Goal: Transaction & Acquisition: Purchase product/service

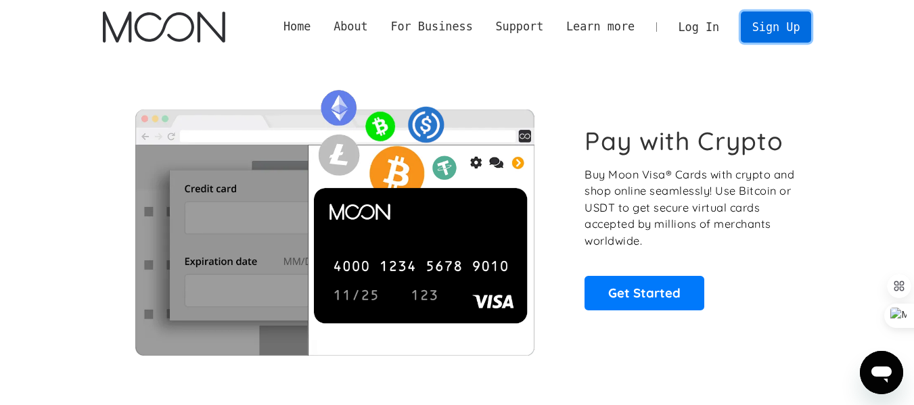
click at [786, 27] on link "Sign Up" at bounding box center [776, 27] width 70 height 30
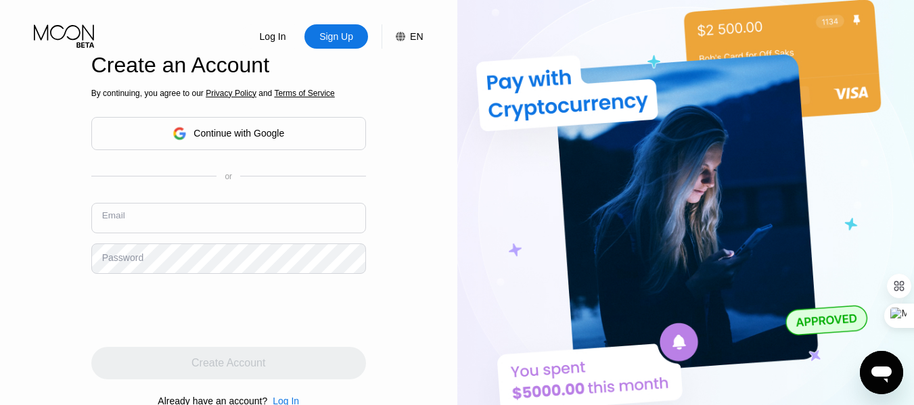
click at [139, 232] on input "text" at bounding box center [228, 218] width 275 height 30
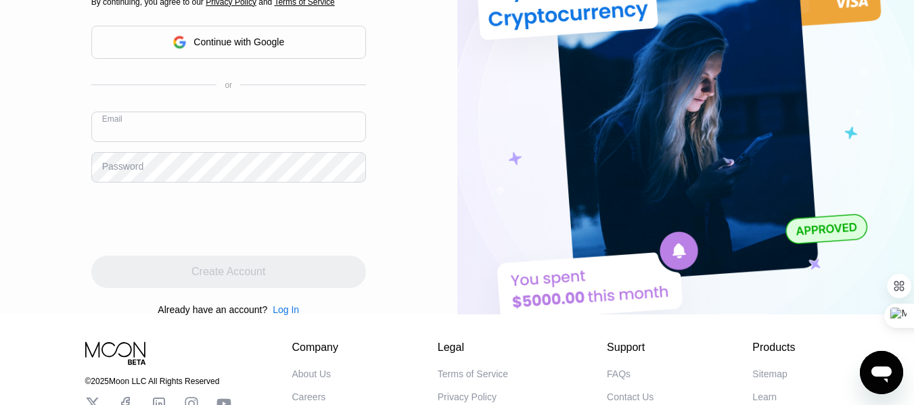
scroll to position [68, 0]
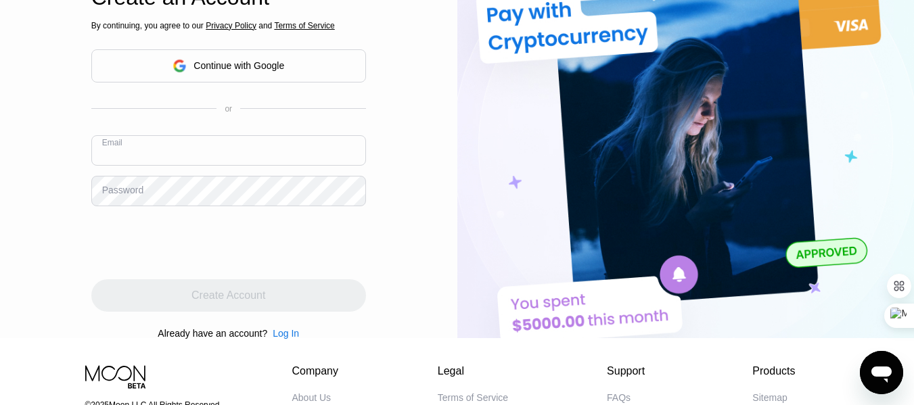
click at [118, 160] on input "text" at bounding box center [228, 150] width 275 height 30
type input "j"
type input "zhbdit@gmaill.com"
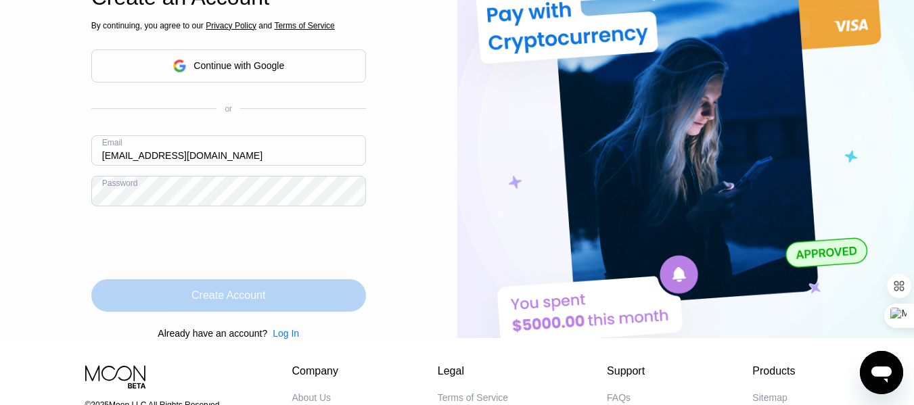
click at [220, 302] on div "Create Account" at bounding box center [229, 296] width 74 height 14
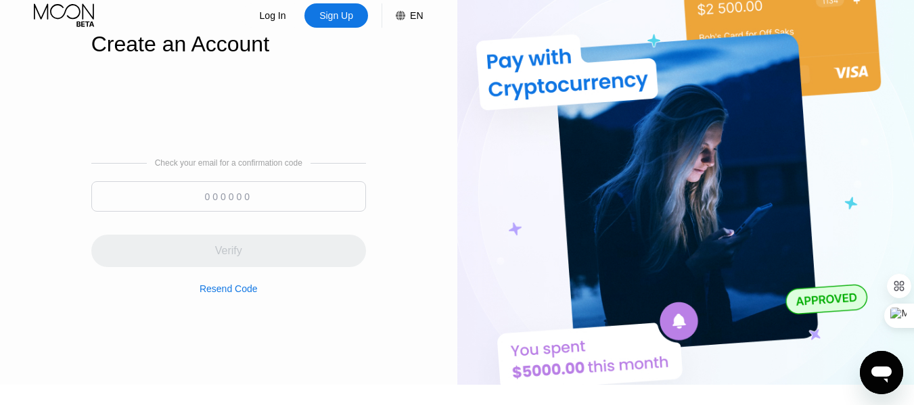
scroll to position [0, 0]
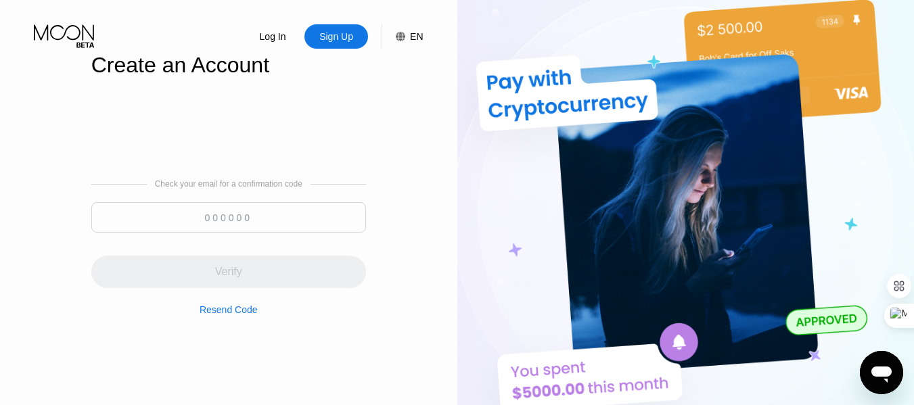
click at [212, 230] on input at bounding box center [228, 217] width 275 height 30
click at [231, 228] on input at bounding box center [228, 217] width 275 height 30
click at [222, 315] on div "Resend Code" at bounding box center [229, 310] width 58 height 11
click at [221, 315] on div "Resend Code" at bounding box center [229, 310] width 58 height 11
click at [217, 315] on div "Resend Code" at bounding box center [229, 310] width 58 height 11
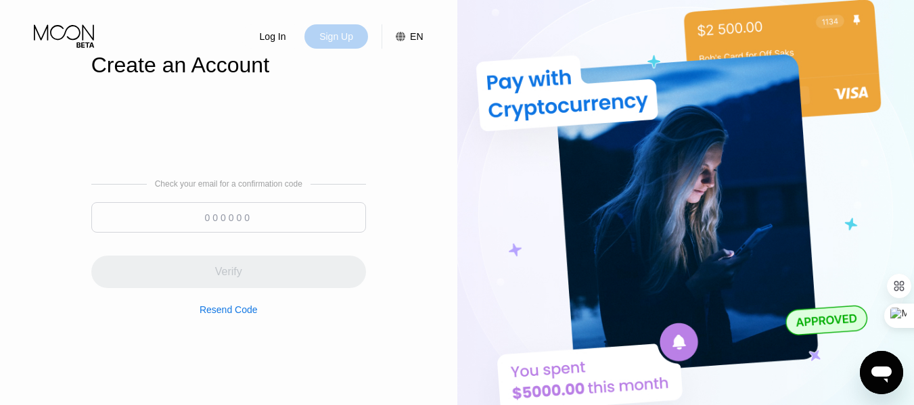
click at [339, 43] on div "Sign Up" at bounding box center [336, 37] width 37 height 14
click at [363, 29] on div "Sign Up" at bounding box center [337, 36] width 64 height 24
click at [351, 35] on div "Sign Up" at bounding box center [336, 37] width 37 height 14
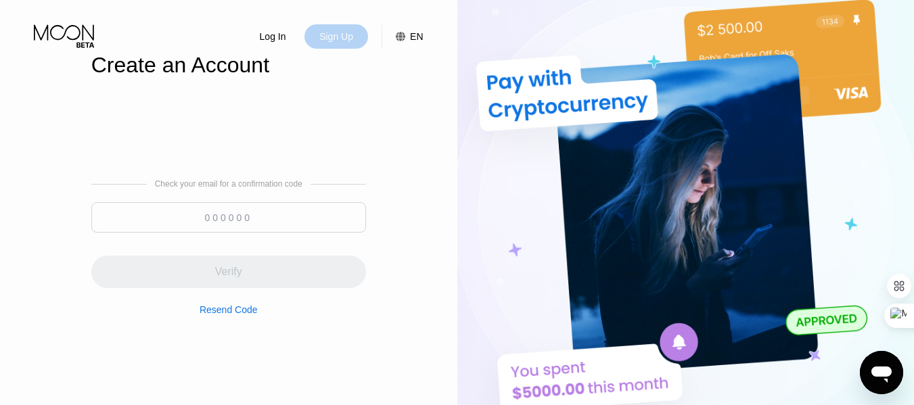
click at [351, 35] on div "Sign Up" at bounding box center [336, 37] width 37 height 14
click at [346, 30] on div "Sign Up" at bounding box center [336, 37] width 37 height 14
click at [348, 37] on div "Sign Up" at bounding box center [336, 37] width 37 height 14
click at [349, 37] on div "Sign Up" at bounding box center [336, 37] width 37 height 14
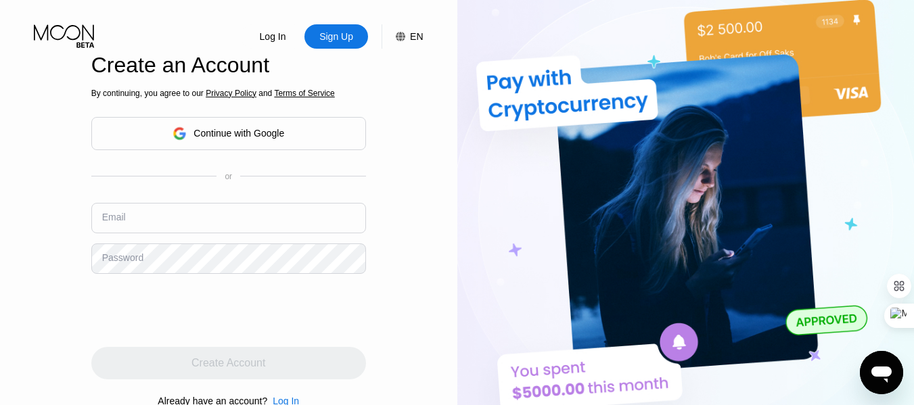
click at [131, 222] on input "text" at bounding box center [228, 218] width 275 height 30
type input "zhbdit@gmaill.com"
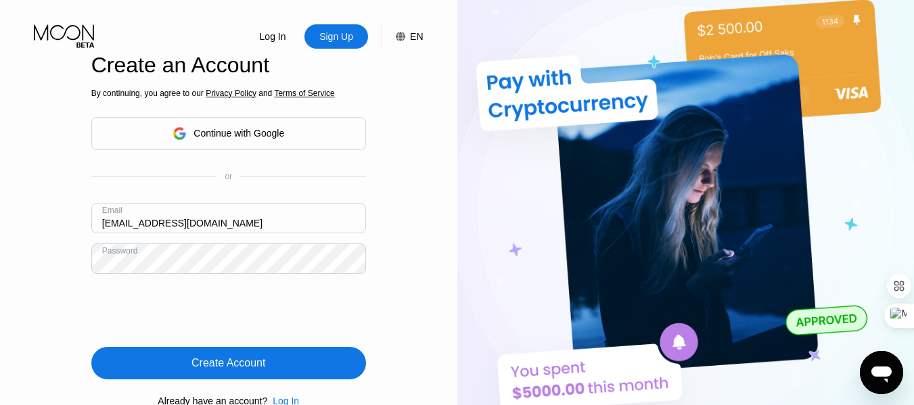
click at [192, 363] on div "Create Account" at bounding box center [229, 364] width 74 height 14
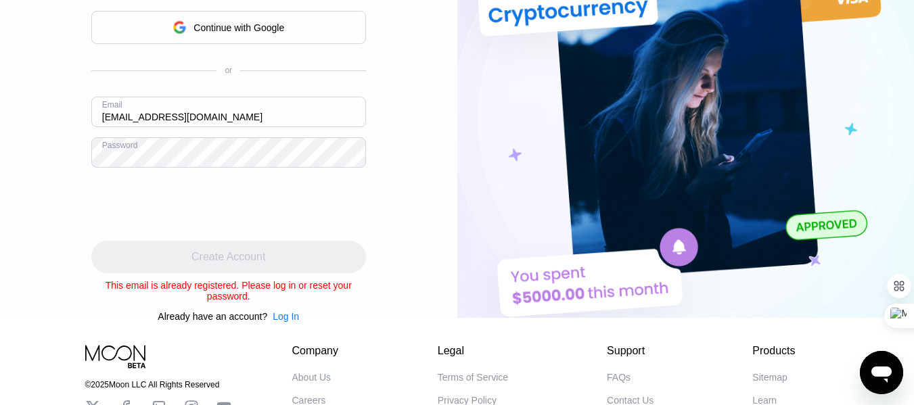
scroll to position [135, 0]
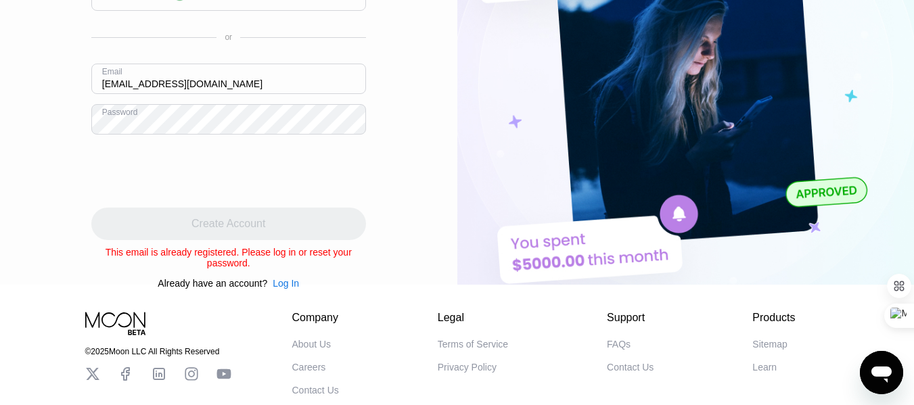
click at [284, 289] on div "Log In" at bounding box center [286, 283] width 26 height 11
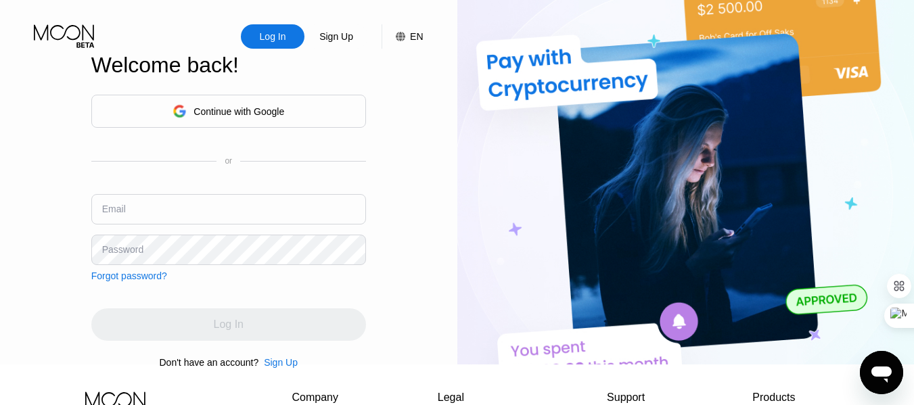
click at [116, 214] on div "Email" at bounding box center [114, 209] width 24 height 11
click at [116, 215] on div "Email" at bounding box center [114, 209] width 24 height 11
drag, startPoint x: 152, startPoint y: 223, endPoint x: 202, endPoint y: 223, distance: 49.4
click at [164, 223] on input "text" at bounding box center [228, 209] width 275 height 30
type input "[EMAIL_ADDRESS][DOMAIN_NAME]"
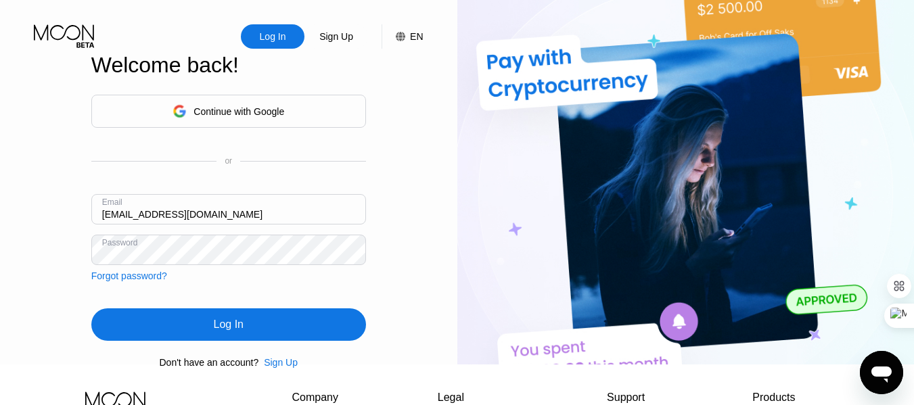
click at [214, 332] on div "Log In" at bounding box center [229, 325] width 30 height 14
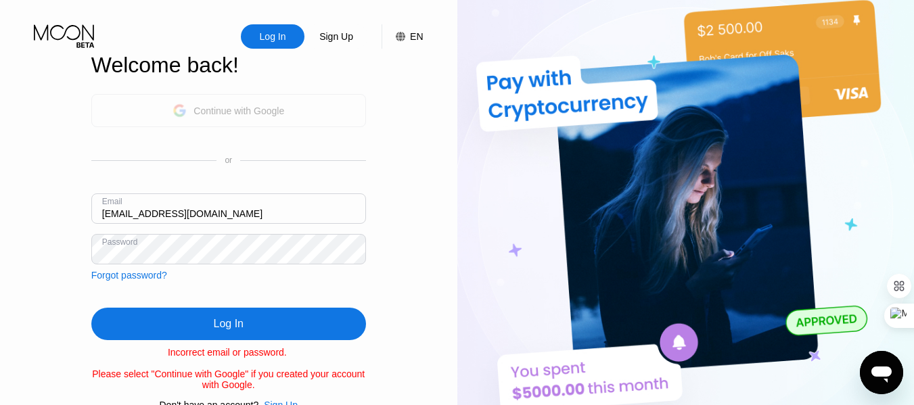
click at [210, 116] on div "Continue with Google" at bounding box center [239, 111] width 91 height 11
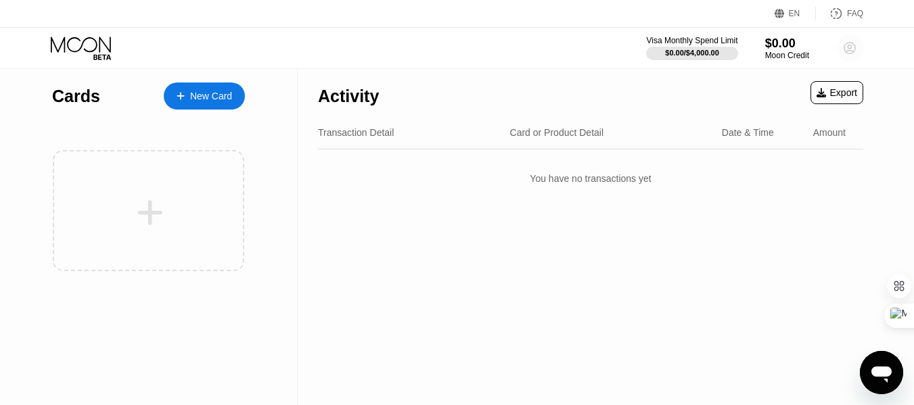
click at [857, 48] on circle at bounding box center [849, 48] width 27 height 27
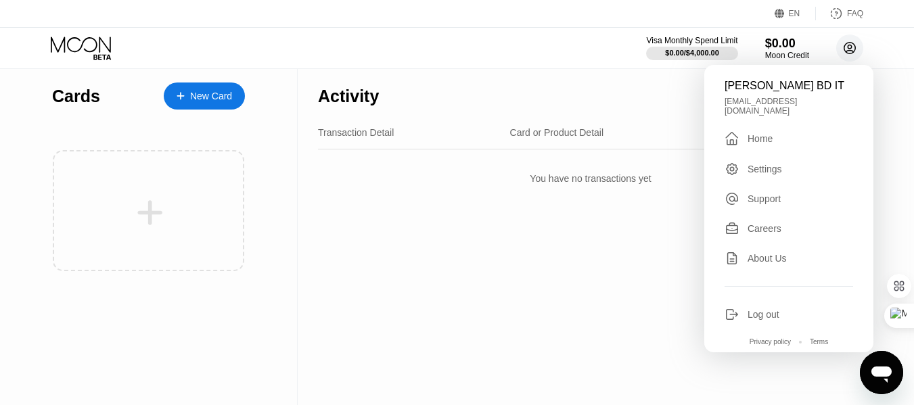
click at [855, 49] on icon at bounding box center [851, 49] width 12 height 12
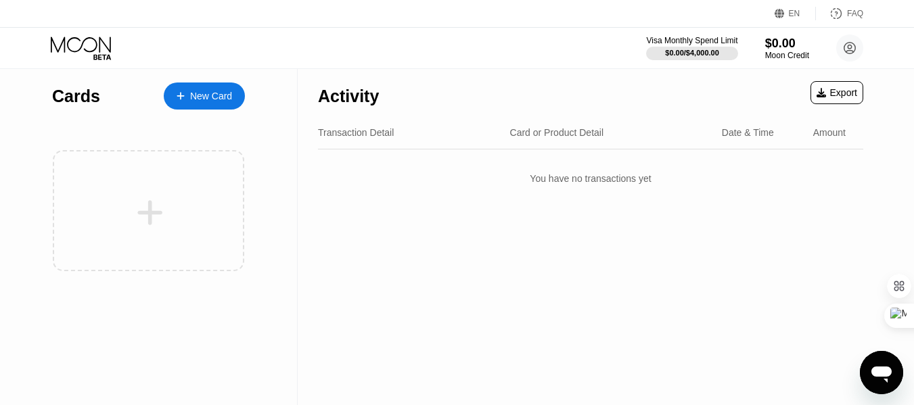
click at [194, 95] on div "New Card" at bounding box center [211, 97] width 42 height 12
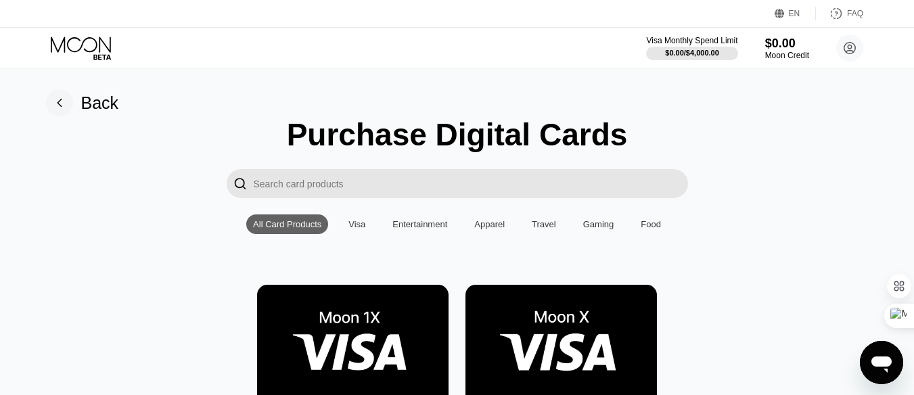
click at [445, 148] on div "Purchase Digital Cards" at bounding box center [457, 134] width 341 height 37
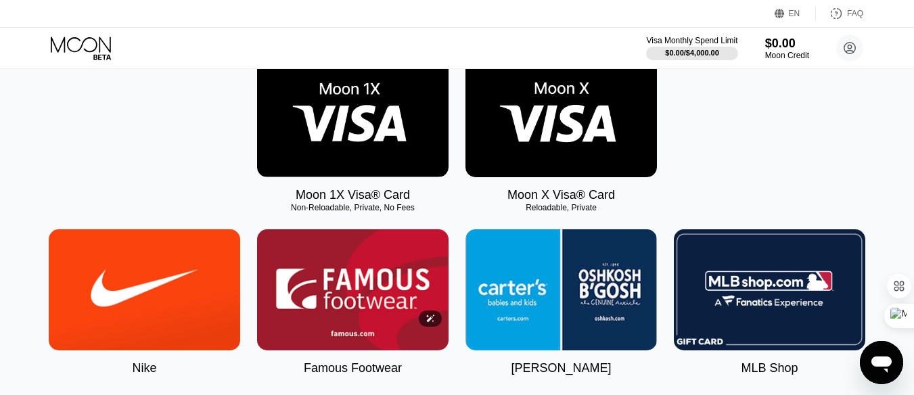
scroll to position [203, 0]
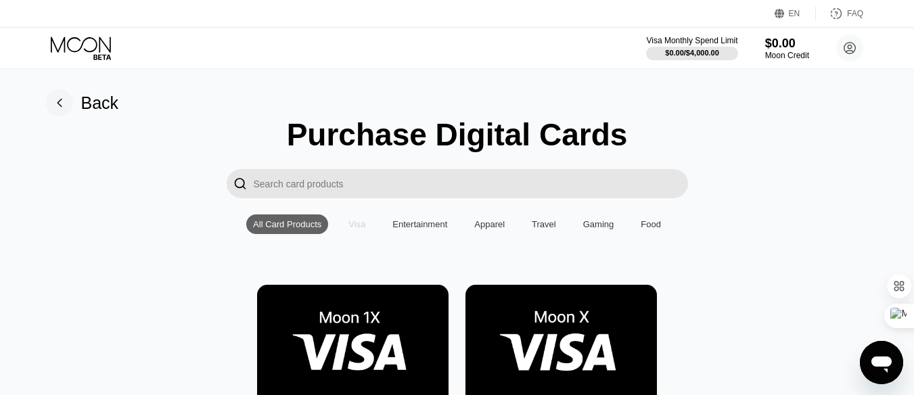
click at [359, 229] on div "Visa" at bounding box center [357, 224] width 17 height 10
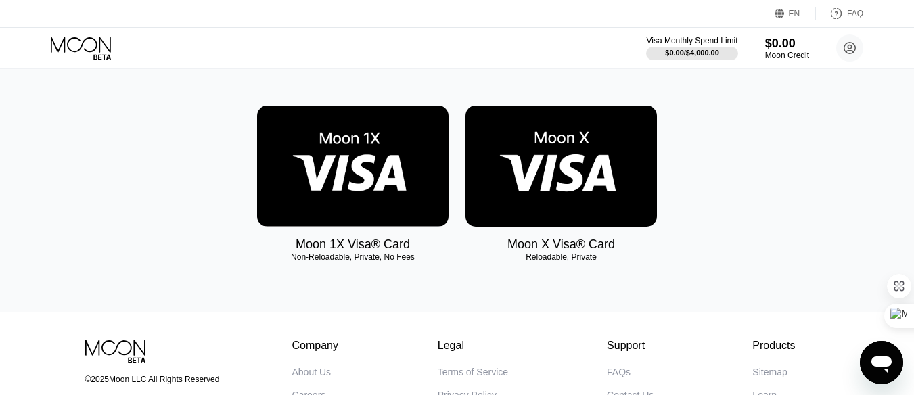
scroll to position [178, 0]
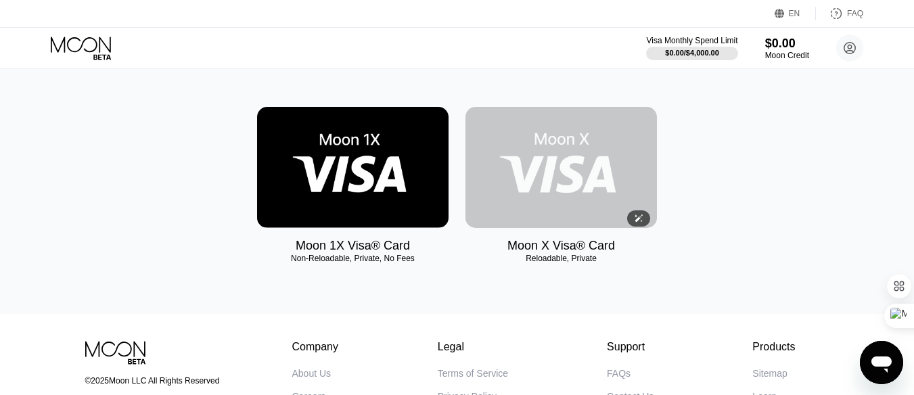
click at [552, 205] on img at bounding box center [562, 167] width 192 height 121
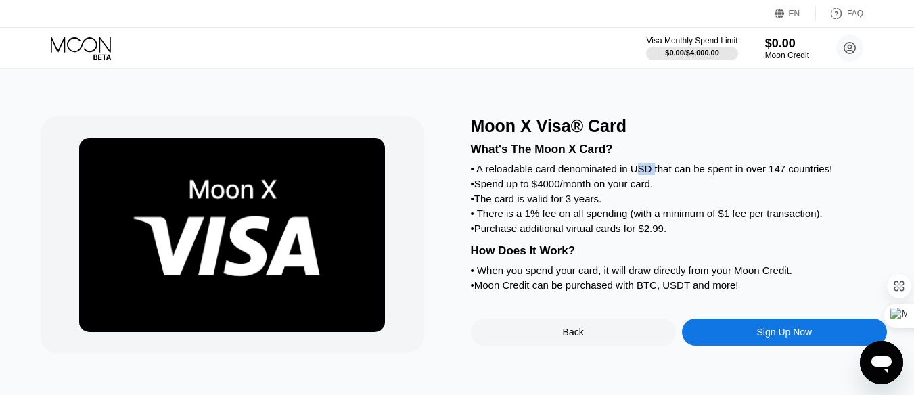
drag, startPoint x: 636, startPoint y: 172, endPoint x: 673, endPoint y: 173, distance: 36.6
click at [656, 173] on div "• A reloadable card denominated in USD that can be spent in over 147 countries!" at bounding box center [679, 169] width 416 height 12
click at [675, 173] on div "• A reloadable card denominated in USD that can be spent in over 147 countries!" at bounding box center [679, 169] width 416 height 12
drag, startPoint x: 716, startPoint y: 173, endPoint x: 744, endPoint y: 173, distance: 28.4
click at [738, 173] on div "• A reloadable card denominated in USD that can be spent in over 147 countries!" at bounding box center [679, 169] width 416 height 12
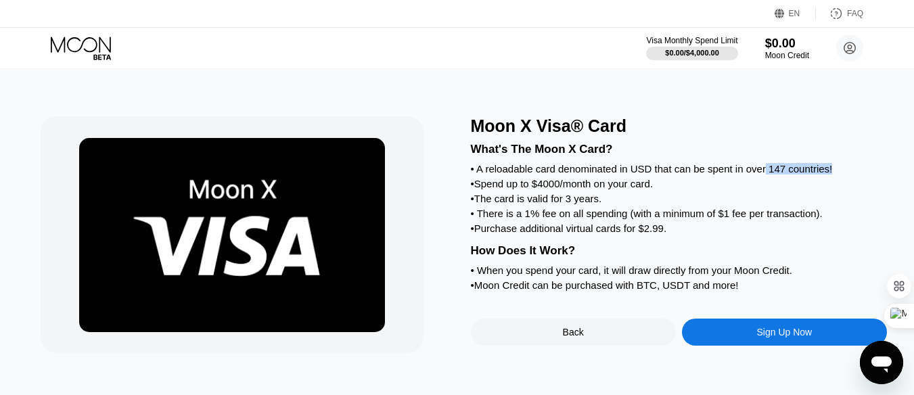
drag, startPoint x: 764, startPoint y: 173, endPoint x: 836, endPoint y: 173, distance: 71.7
click at [832, 173] on div "• A reloadable card denominated in USD that can be spent in over 147 countries!" at bounding box center [679, 169] width 416 height 12
drag, startPoint x: 488, startPoint y: 191, endPoint x: 534, endPoint y: 189, distance: 46.1
click at [503, 189] on div "• Spend up to $4000/month on your card." at bounding box center [679, 184] width 416 height 12
drag, startPoint x: 580, startPoint y: 189, endPoint x: 621, endPoint y: 189, distance: 40.6
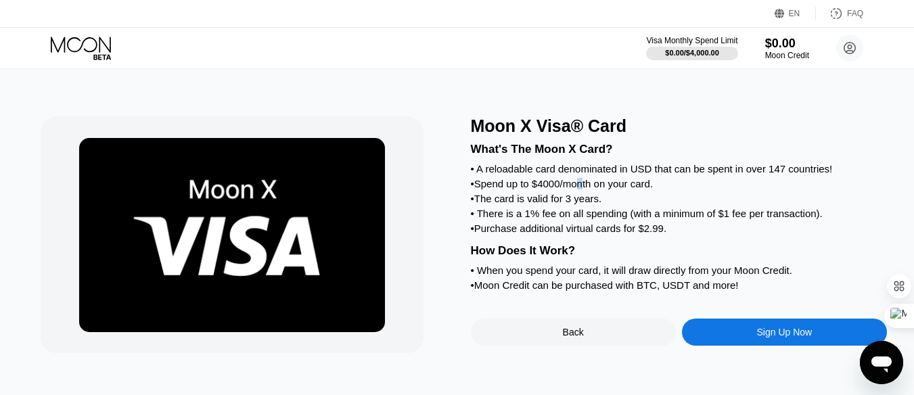
click at [590, 189] on div "• Spend up to $4000/month on your card." at bounding box center [679, 184] width 416 height 12
drag, startPoint x: 611, startPoint y: 189, endPoint x: 646, endPoint y: 190, distance: 35.2
click at [633, 189] on div "• Spend up to $4000/month on your card." at bounding box center [679, 184] width 416 height 12
drag, startPoint x: 489, startPoint y: 208, endPoint x: 539, endPoint y: 208, distance: 50.8
click at [503, 204] on div "• The card is valid for 3 years." at bounding box center [679, 199] width 416 height 12
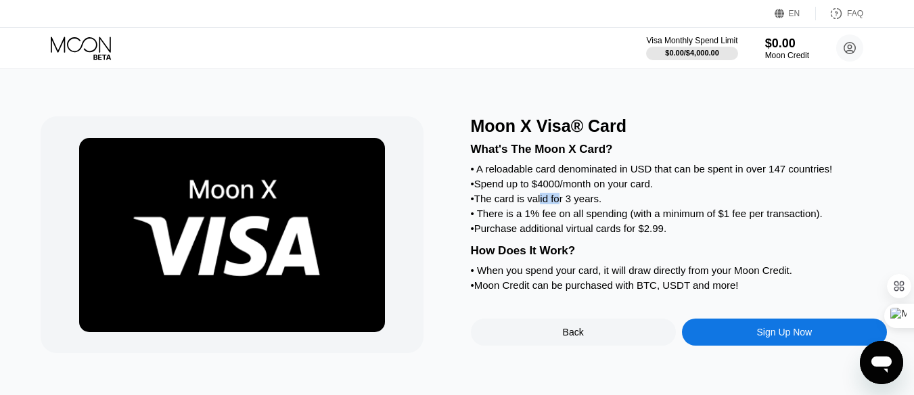
drag, startPoint x: 539, startPoint y: 208, endPoint x: 579, endPoint y: 208, distance: 39.2
click at [560, 204] on div "• The card is valid for 3 years." at bounding box center [679, 199] width 416 height 12
click at [489, 219] on div "• There is a 1% fee on all spending (with a minimum of $1 fee per transaction)." at bounding box center [679, 214] width 416 height 12
drag, startPoint x: 552, startPoint y: 223, endPoint x: 605, endPoint y: 223, distance: 52.8
click at [581, 219] on div "• There is a 1% fee on all spending (with a minimum of $1 fee per transaction)." at bounding box center [679, 214] width 416 height 12
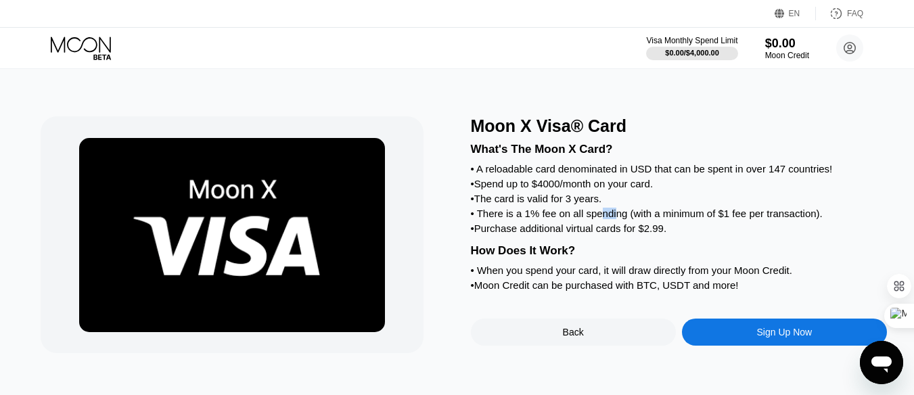
drag, startPoint x: 598, startPoint y: 221, endPoint x: 627, endPoint y: 221, distance: 28.4
click at [618, 219] on div "• There is a 1% fee on all spending (with a minimum of $1 fee per transaction)." at bounding box center [679, 214] width 416 height 12
drag, startPoint x: 642, startPoint y: 223, endPoint x: 696, endPoint y: 223, distance: 54.1
click at [663, 219] on div "• There is a 1% fee on all spending (with a minimum of $1 fee per transaction)." at bounding box center [679, 214] width 416 height 12
drag, startPoint x: 736, startPoint y: 224, endPoint x: 760, endPoint y: 225, distance: 24.4
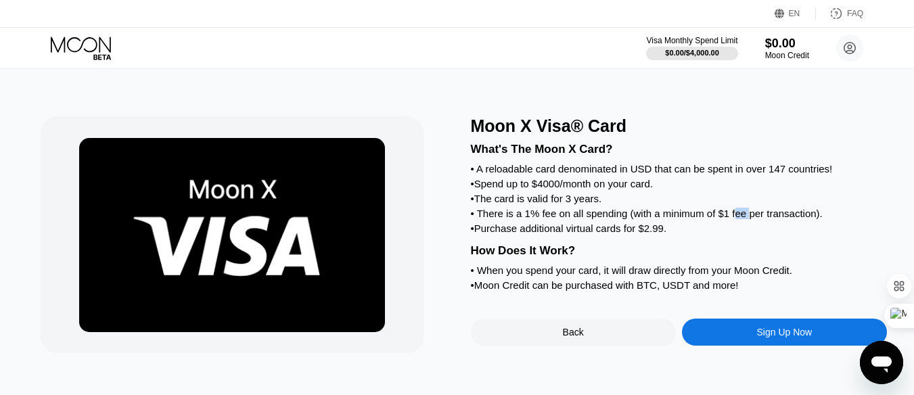
click at [753, 219] on div "• There is a 1% fee on all spending (with a minimum of $1 fee per transaction)." at bounding box center [679, 214] width 416 height 12
drag, startPoint x: 780, startPoint y: 224, endPoint x: 794, endPoint y: 224, distance: 14.2
click at [794, 219] on div "• There is a 1% fee on all spending (with a minimum of $1 fee per transaction)." at bounding box center [679, 214] width 416 height 12
drag, startPoint x: 741, startPoint y: 221, endPoint x: 781, endPoint y: 220, distance: 39.9
click at [767, 219] on div "• There is a 1% fee on all spending (with a minimum of $1 fee per transaction)." at bounding box center [679, 214] width 416 height 12
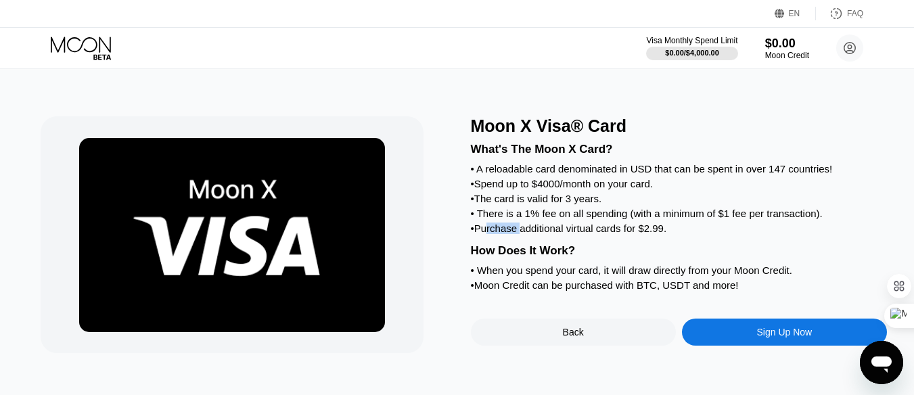
drag, startPoint x: 487, startPoint y: 238, endPoint x: 580, endPoint y: 239, distance: 92.7
click at [527, 234] on div "• Purchase additional virtual cards for $2.99." at bounding box center [679, 229] width 416 height 12
drag, startPoint x: 579, startPoint y: 239, endPoint x: 631, endPoint y: 241, distance: 51.5
click at [618, 234] on div "• Purchase additional virtual cards for $2.99." at bounding box center [679, 229] width 416 height 12
drag, startPoint x: 647, startPoint y: 237, endPoint x: 662, endPoint y: 235, distance: 14.9
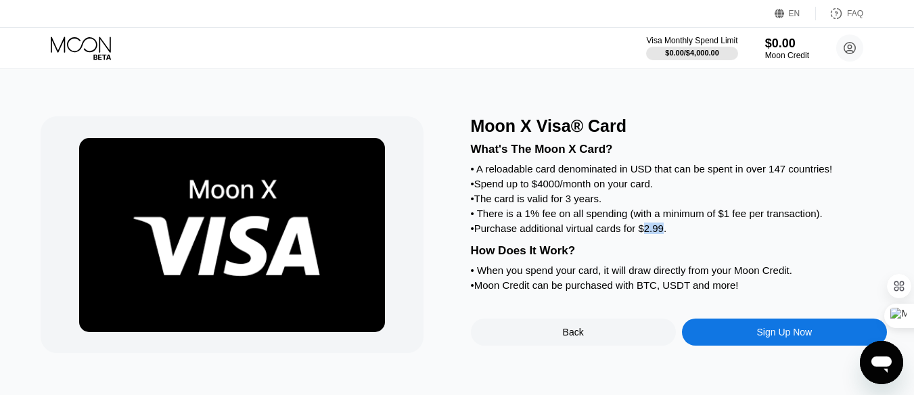
click at [662, 234] on div "• Purchase additional virtual cards for $2.99." at bounding box center [679, 229] width 416 height 12
drag, startPoint x: 524, startPoint y: 238, endPoint x: 604, endPoint y: 240, distance: 80.6
click at [587, 234] on div "• Purchase additional virtual cards for $2.99." at bounding box center [679, 229] width 416 height 12
click at [488, 258] on div "How Does It Work?" at bounding box center [679, 251] width 416 height 14
drag, startPoint x: 531, startPoint y: 288, endPoint x: 587, endPoint y: 288, distance: 56.2
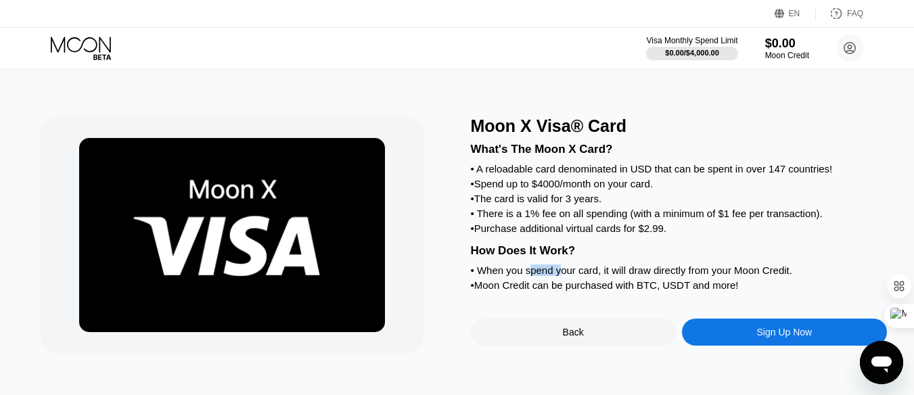
click at [587, 276] on div "• When you spend your card, it will draw directly from your Moon Credit." at bounding box center [679, 271] width 416 height 12
drag, startPoint x: 635, startPoint y: 288, endPoint x: 675, endPoint y: 288, distance: 39.2
click at [675, 276] on div "• When you spend your card, it will draw directly from your Moon Credit." at bounding box center [679, 271] width 416 height 12
drag, startPoint x: 704, startPoint y: 285, endPoint x: 765, endPoint y: 286, distance: 61.6
click at [748, 276] on div "• When you spend your card, it will draw directly from your Moon Credit." at bounding box center [679, 271] width 416 height 12
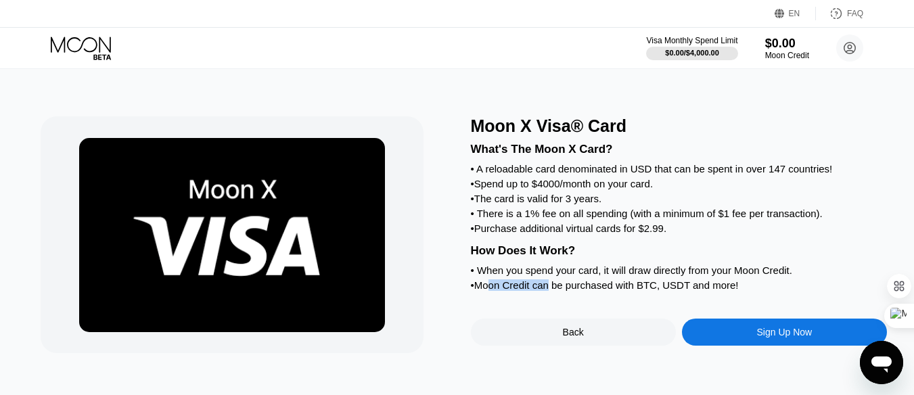
drag, startPoint x: 493, startPoint y: 303, endPoint x: 570, endPoint y: 303, distance: 77.8
click at [550, 291] on div "• Moon Credit can be purchased with BTC, USDT and more!" at bounding box center [679, 285] width 416 height 12
drag, startPoint x: 570, startPoint y: 302, endPoint x: 637, endPoint y: 302, distance: 67.0
click at [630, 291] on div "• Moon Credit can be purchased with BTC, USDT and more!" at bounding box center [679, 285] width 416 height 12
drag, startPoint x: 668, startPoint y: 300, endPoint x: 721, endPoint y: 300, distance: 53.5
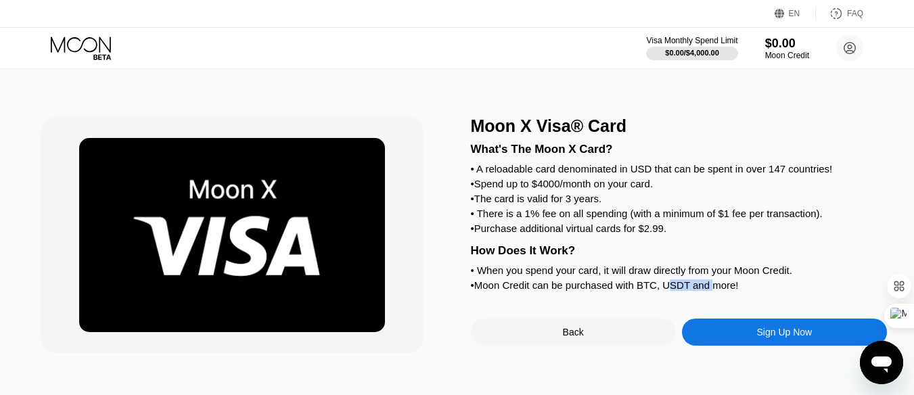
click at [711, 291] on div "• Moon Credit can be purchased with BTC, USDT and more!" at bounding box center [679, 285] width 416 height 12
click at [598, 276] on div "• When you spend your card, it will draw directly from your Moon Credit." at bounding box center [679, 271] width 416 height 12
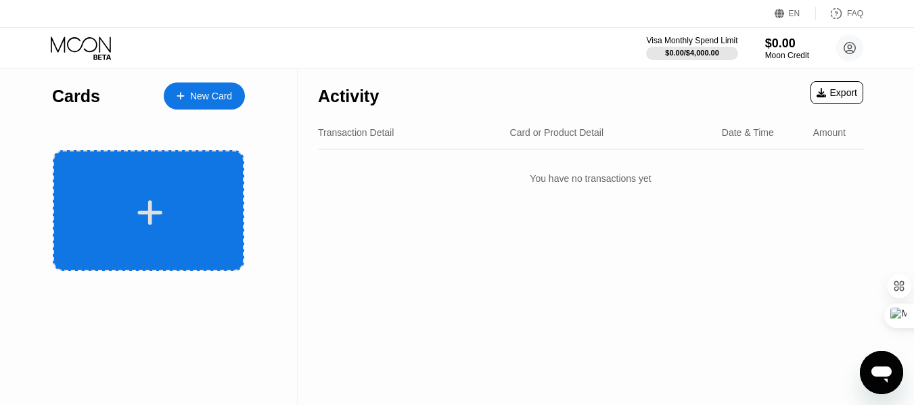
click at [149, 213] on icon at bounding box center [150, 212] width 25 height 25
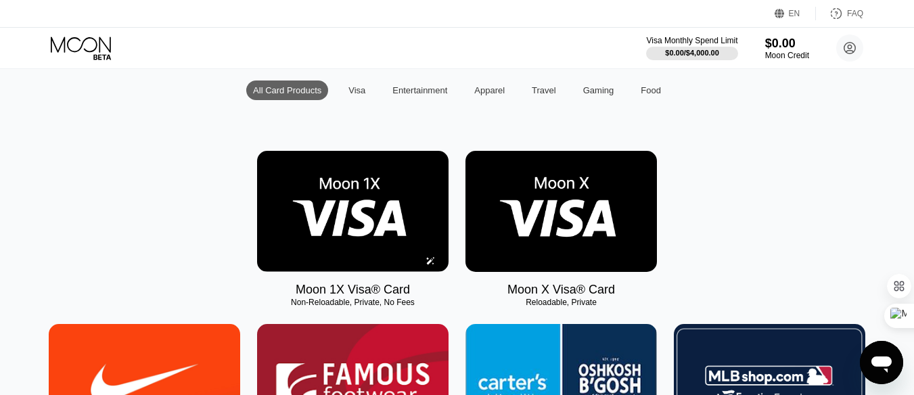
scroll to position [135, 0]
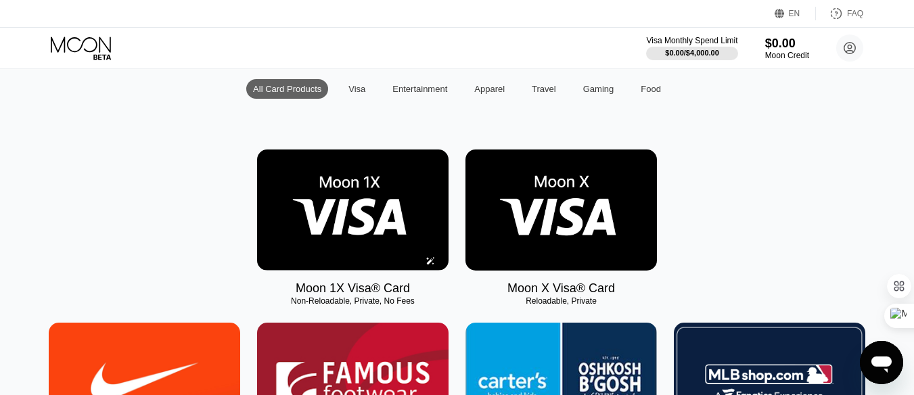
click at [340, 189] on img at bounding box center [353, 210] width 192 height 121
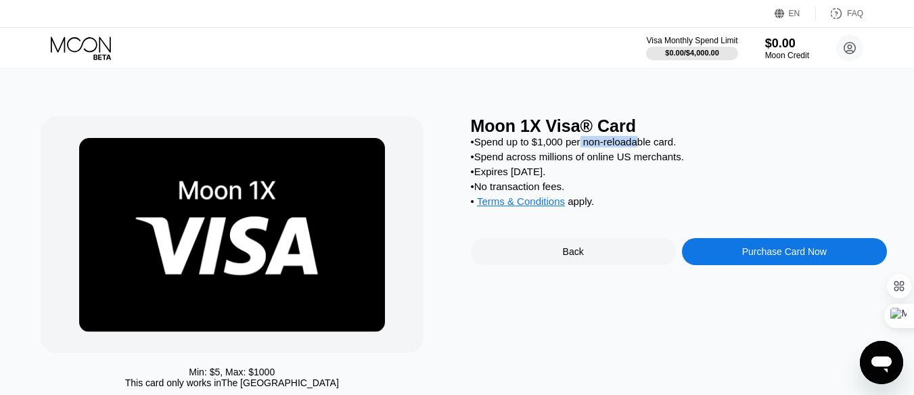
drag, startPoint x: 582, startPoint y: 147, endPoint x: 640, endPoint y: 139, distance: 58.8
click at [640, 139] on div "• Spend up to $1,000 per non-reloadable card." at bounding box center [679, 142] width 416 height 12
click at [497, 145] on div "• Spend up to $1,000 per non-reloadable card." at bounding box center [679, 142] width 416 height 12
click at [558, 147] on div "• Spend up to $1,000 per non-reloadable card." at bounding box center [679, 142] width 416 height 12
click at [581, 147] on div "• Spend up to $1,000 per non-reloadable card." at bounding box center [679, 142] width 416 height 12
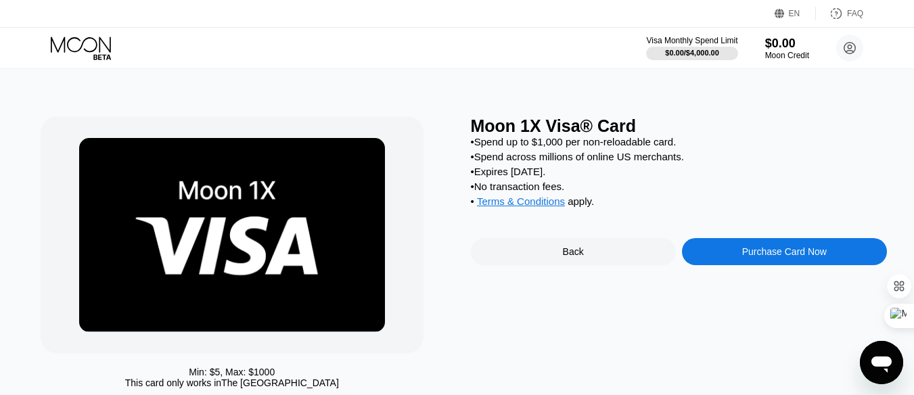
click at [769, 257] on div "Purchase Card Now" at bounding box center [784, 251] width 85 height 11
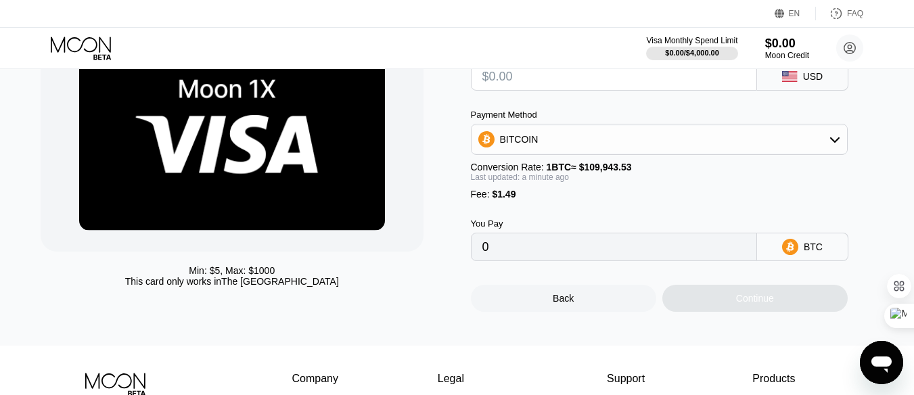
scroll to position [68, 0]
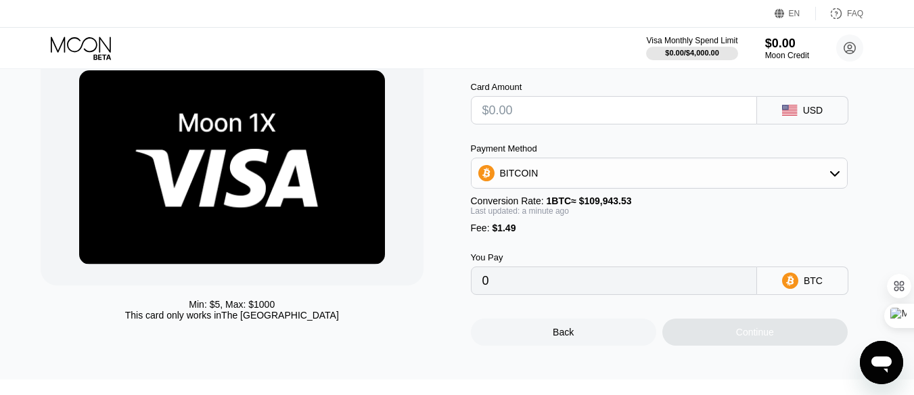
click at [511, 116] on input "text" at bounding box center [614, 110] width 263 height 27
type input "$1"
type input "0.00002265"
type input "$10"
type input "0.00010451"
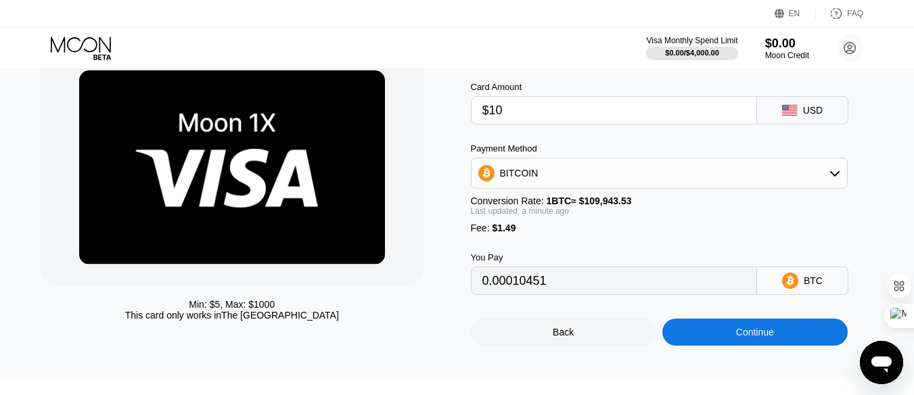
type input "$100"
type input "0.00092312"
type input "$100"
drag, startPoint x: 494, startPoint y: 206, endPoint x: 554, endPoint y: 208, distance: 60.3
click at [542, 206] on div "Conversion Rate: 1 BTC ≈ $109,943.53" at bounding box center [659, 201] width 377 height 11
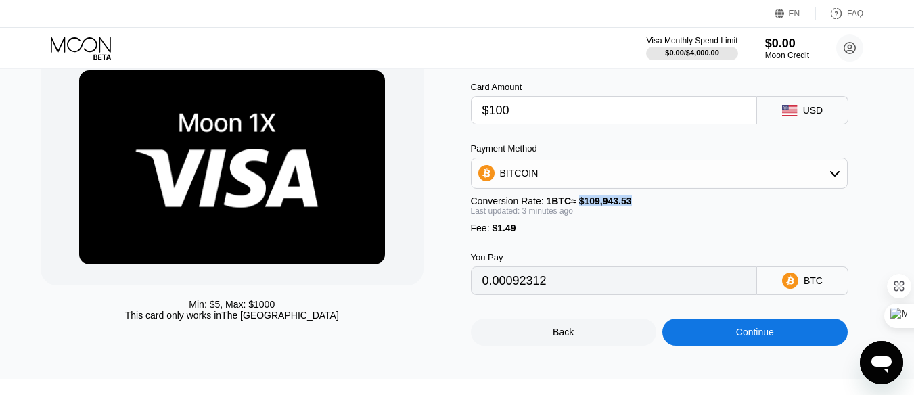
drag, startPoint x: 578, startPoint y: 210, endPoint x: 644, endPoint y: 210, distance: 66.3
click at [644, 206] on div "Conversion Rate: 1 BTC ≈ $109,943.53" at bounding box center [659, 201] width 377 height 11
drag, startPoint x: 491, startPoint y: 207, endPoint x: 581, endPoint y: 206, distance: 90.0
click at [580, 206] on div "Conversion Rate: 1 BTC ≈ $109,943.53" at bounding box center [659, 201] width 377 height 11
type input "0.00092323"
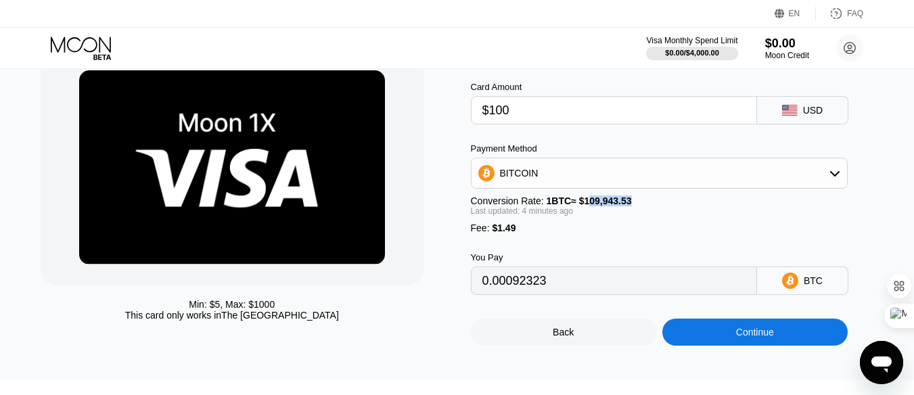
drag, startPoint x: 589, startPoint y: 205, endPoint x: 626, endPoint y: 205, distance: 37.2
click at [626, 205] on span "1 BTC ≈ $109,943.53" at bounding box center [589, 201] width 85 height 11
click at [503, 233] on span "$1.49" at bounding box center [504, 228] width 24 height 11
click at [711, 216] on div "Last updated: 4 minutes ago" at bounding box center [659, 210] width 377 height 9
drag, startPoint x: 480, startPoint y: 209, endPoint x: 545, endPoint y: 209, distance: 65.0
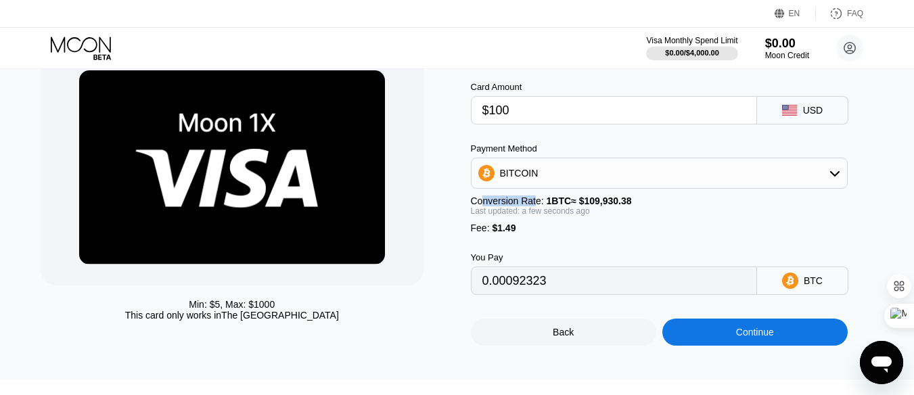
click at [539, 206] on div "Conversion Rate: 1 BTC ≈ $109,930.38" at bounding box center [659, 201] width 377 height 11
drag, startPoint x: 598, startPoint y: 205, endPoint x: 637, endPoint y: 206, distance: 39.9
click at [623, 205] on span "1 BTC ≈ $109,930.38" at bounding box center [589, 201] width 85 height 11
drag, startPoint x: 502, startPoint y: 236, endPoint x: 511, endPoint y: 235, distance: 8.8
click at [510, 233] on span "$1.49" at bounding box center [504, 228] width 24 height 11
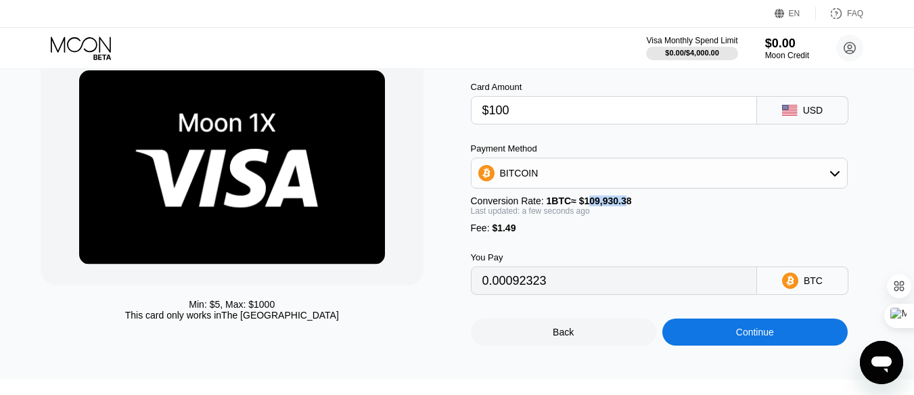
click at [738, 254] on div "You Pay 0.00092323 BTC" at bounding box center [679, 264] width 416 height 62
click at [585, 233] on div "Fee : $1.49" at bounding box center [659, 228] width 377 height 11
click at [551, 294] on input "0.00092323" at bounding box center [614, 280] width 263 height 27
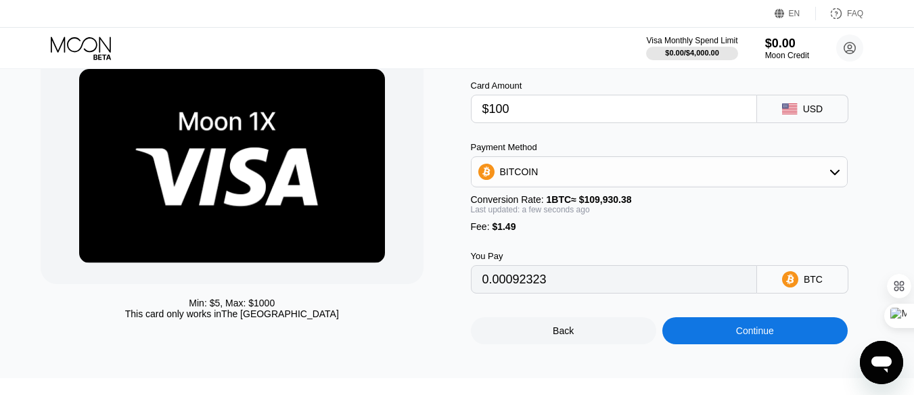
scroll to position [68, 0]
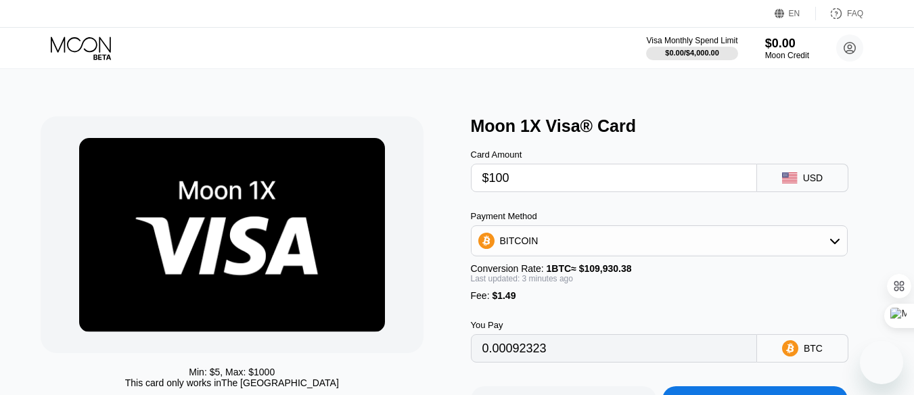
type input "0.00092316"
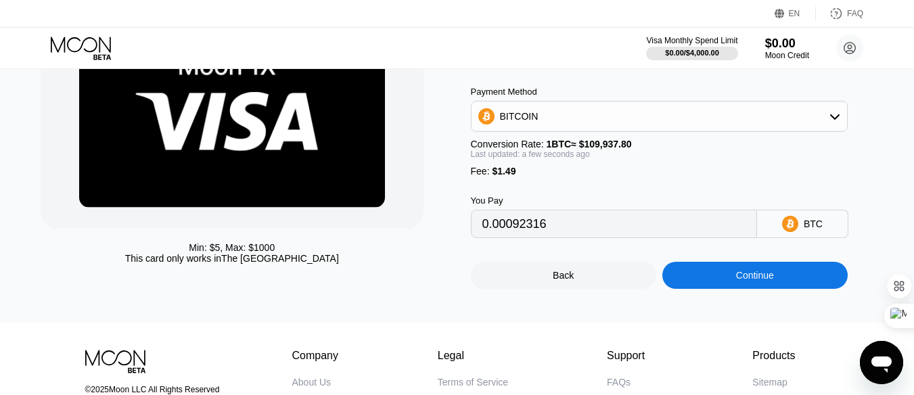
scroll to position [68, 0]
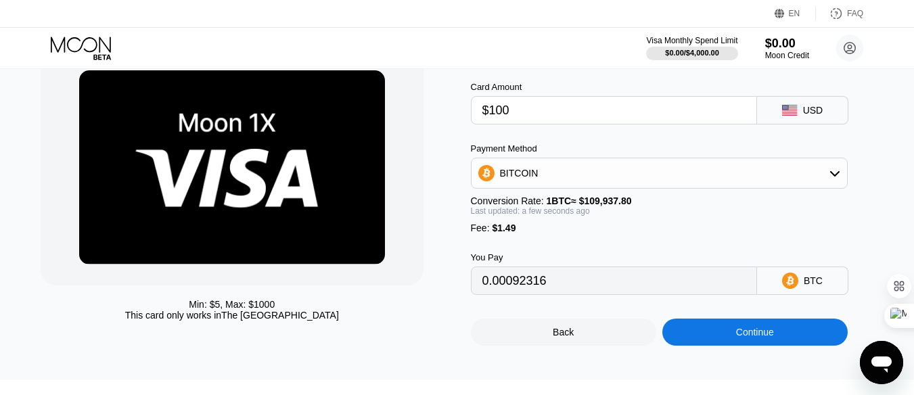
drag, startPoint x: 170, startPoint y: 321, endPoint x: 233, endPoint y: 321, distance: 62.9
click at [229, 321] on div "This card only works in [GEOGRAPHIC_DATA]" at bounding box center [232, 315] width 214 height 11
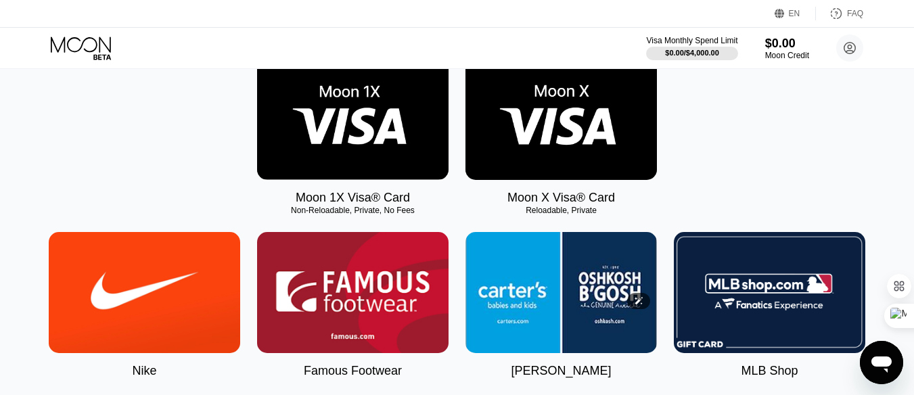
scroll to position [271, 0]
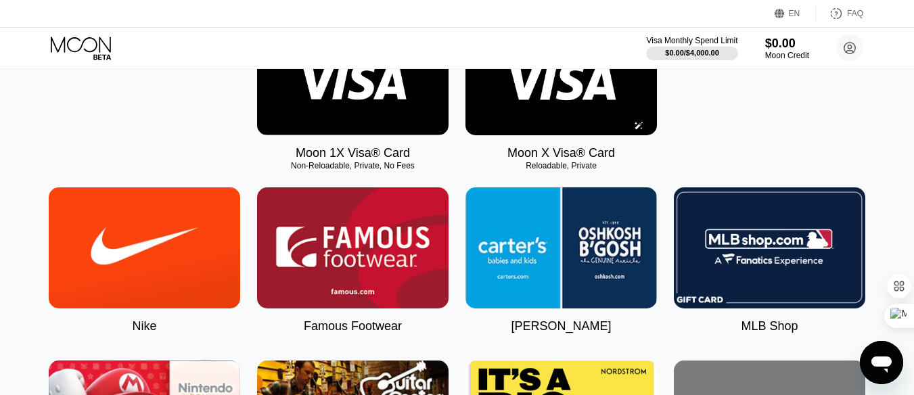
click at [563, 105] on img at bounding box center [562, 74] width 192 height 121
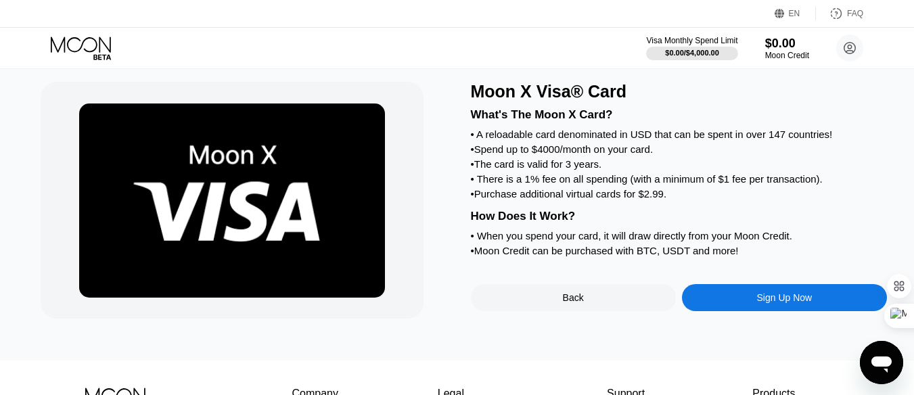
scroll to position [9, 0]
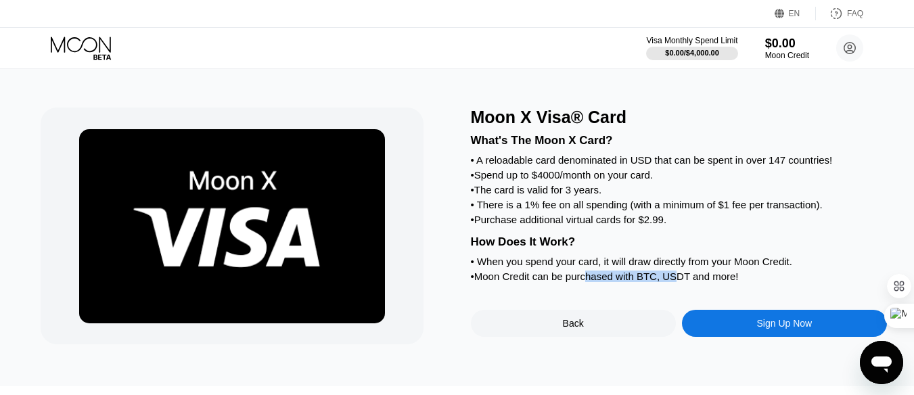
drag, startPoint x: 591, startPoint y: 292, endPoint x: 698, endPoint y: 290, distance: 106.3
click at [679, 282] on div "• Moon Credit can be purchased with BTC, USDT and more!" at bounding box center [679, 277] width 416 height 12
drag, startPoint x: 506, startPoint y: 273, endPoint x: 549, endPoint y: 252, distance: 48.4
click at [543, 267] on div "• When you spend your card, it will draw directly from your Moon Credit." at bounding box center [679, 262] width 416 height 12
drag, startPoint x: 551, startPoint y: 217, endPoint x: 683, endPoint y: 217, distance: 132.0
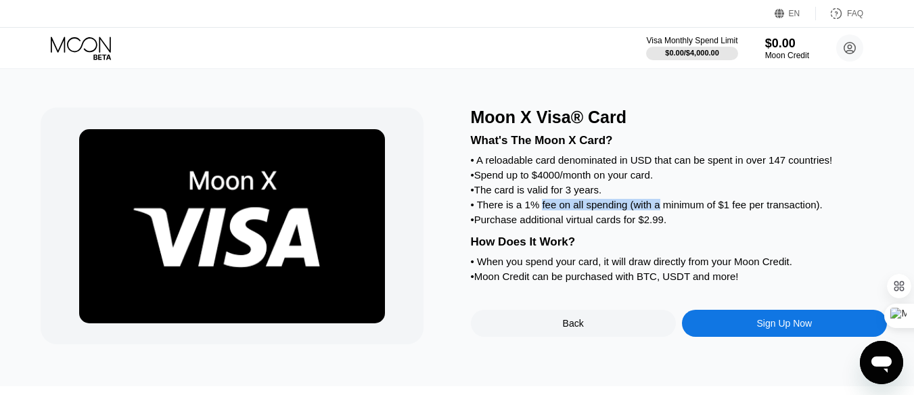
click at [673, 210] on div "• There is a 1% fee on all spending (with a minimum of $1 fee per transaction)." at bounding box center [679, 205] width 416 height 12
drag, startPoint x: 780, startPoint y: 220, endPoint x: 813, endPoint y: 219, distance: 33.2
click at [813, 210] on div "• There is a 1% fee on all spending (with a minimum of $1 fee per transaction)." at bounding box center [679, 205] width 416 height 12
drag, startPoint x: 494, startPoint y: 234, endPoint x: 559, endPoint y: 237, distance: 65.0
click at [558, 225] on div "• Purchase additional virtual cards for $2.99." at bounding box center [679, 220] width 416 height 12
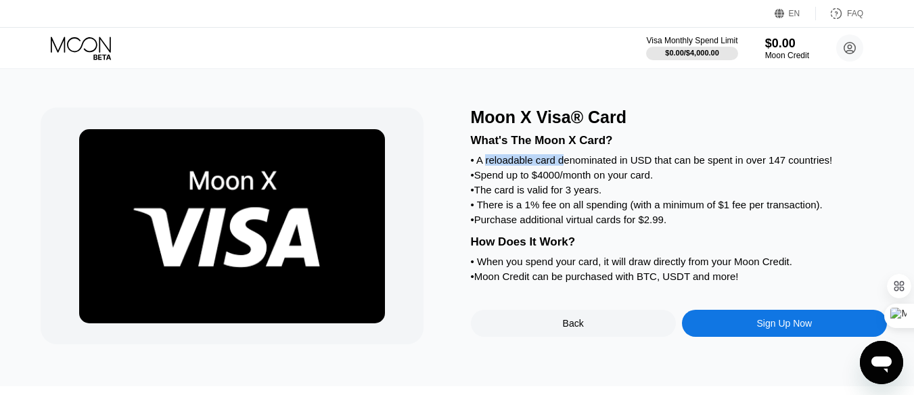
drag, startPoint x: 486, startPoint y: 169, endPoint x: 596, endPoint y: 168, distance: 109.6
click at [587, 166] on div "• A reloadable card denominated in USD that can be spent in over 147 countries!" at bounding box center [679, 160] width 416 height 12
drag, startPoint x: 647, startPoint y: 161, endPoint x: 762, endPoint y: 162, distance: 115.1
click at [723, 162] on div "• A reloadable card denominated in USD that can be spent in over 147 countries!" at bounding box center [679, 160] width 416 height 12
drag, startPoint x: 776, startPoint y: 162, endPoint x: 816, endPoint y: 162, distance: 39.9
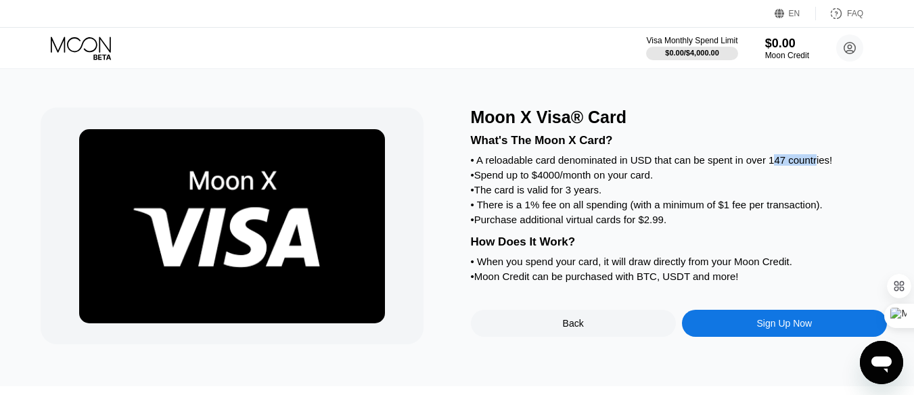
click at [816, 162] on div "• A reloadable card denominated in USD that can be spent in over 147 countries!" at bounding box center [679, 160] width 416 height 12
click at [501, 189] on div "What's The Moon X Card? • A reloadable card denominated in USD that can be spen…" at bounding box center [679, 206] width 416 height 158
drag, startPoint x: 510, startPoint y: 162, endPoint x: 514, endPoint y: 169, distance: 7.9
click at [510, 162] on div "• A reloadable card denominated in USD that can be spent in over 147 countries!" at bounding box center [679, 160] width 416 height 12
drag, startPoint x: 490, startPoint y: 187, endPoint x: 570, endPoint y: 187, distance: 80.5
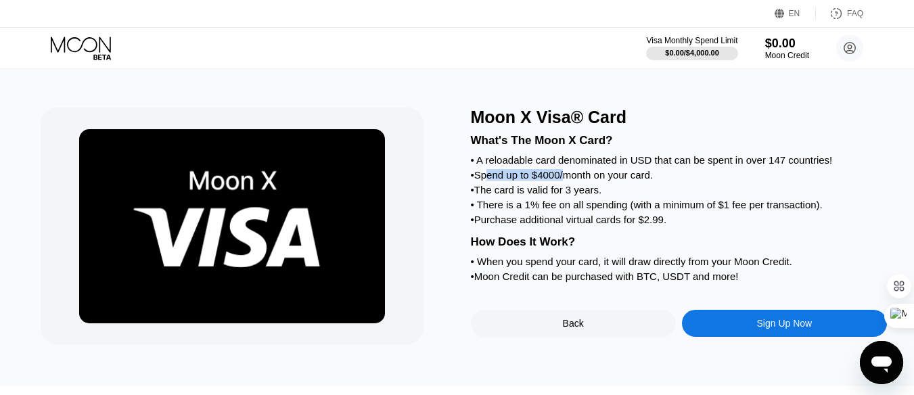
click at [568, 181] on div "• Spend up to $4000/month on your card." at bounding box center [679, 175] width 416 height 12
drag, startPoint x: 577, startPoint y: 182, endPoint x: 659, endPoint y: 182, distance: 81.9
click at [653, 181] on div "• Spend up to $4000/month on your card." at bounding box center [679, 175] width 416 height 12
drag, startPoint x: 485, startPoint y: 200, endPoint x: 558, endPoint y: 206, distance: 73.3
click at [542, 196] on div "• The card is valid for 3 years." at bounding box center [679, 190] width 416 height 12
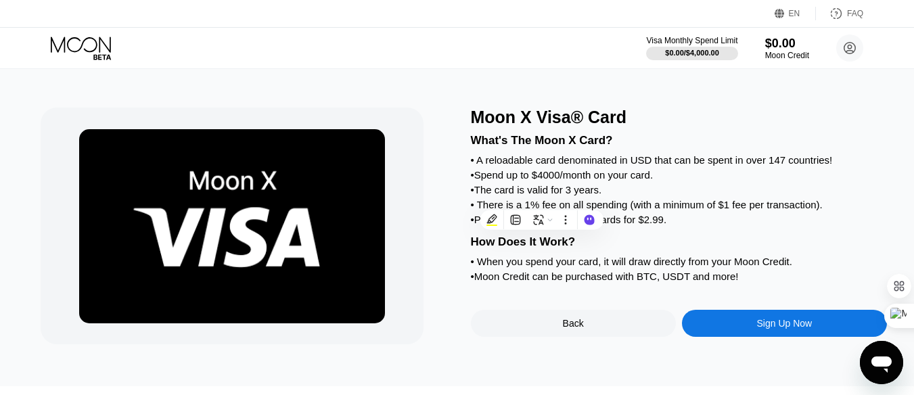
click at [573, 193] on div "• The card is valid for 3 years." at bounding box center [679, 190] width 416 height 12
drag, startPoint x: 489, startPoint y: 218, endPoint x: 696, endPoint y: 217, distance: 207.1
click at [691, 210] on div "• There is a 1% fee on all spending (with a minimum of $1 fee per transaction)." at bounding box center [679, 205] width 416 height 12
drag, startPoint x: 780, startPoint y: 216, endPoint x: 840, endPoint y: 215, distance: 60.9
click at [847, 210] on div "• There is a 1% fee on all spending (with a minimum of $1 fee per transaction)." at bounding box center [679, 205] width 416 height 12
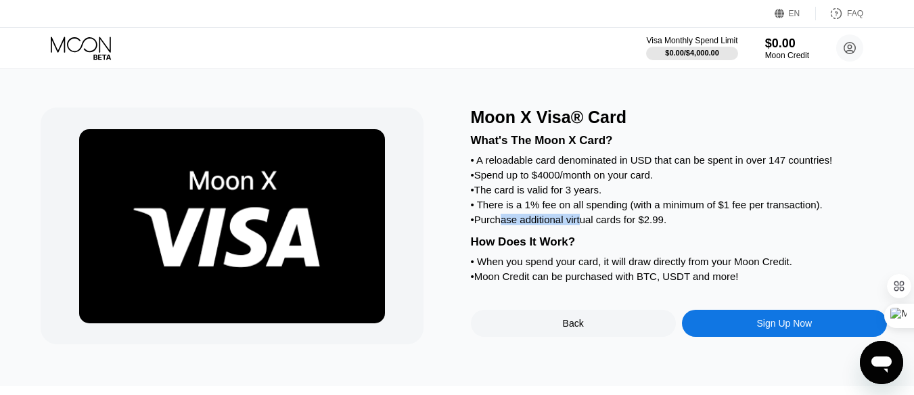
drag, startPoint x: 501, startPoint y: 229, endPoint x: 597, endPoint y: 229, distance: 95.4
click at [593, 225] on div "• Purchase additional virtual cards for $2.99." at bounding box center [679, 220] width 416 height 12
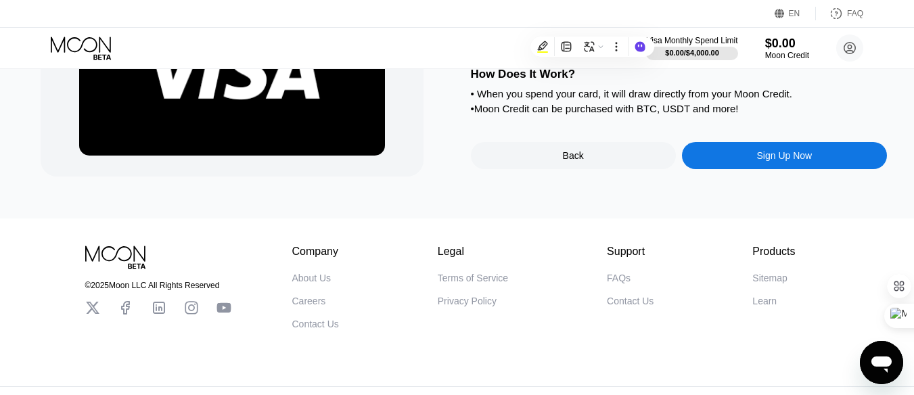
scroll to position [212, 0]
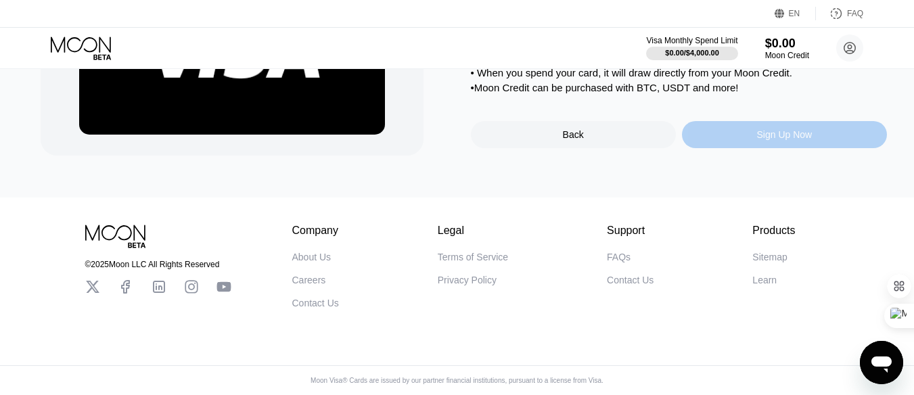
click at [776, 140] on div "Sign Up Now" at bounding box center [784, 134] width 55 height 11
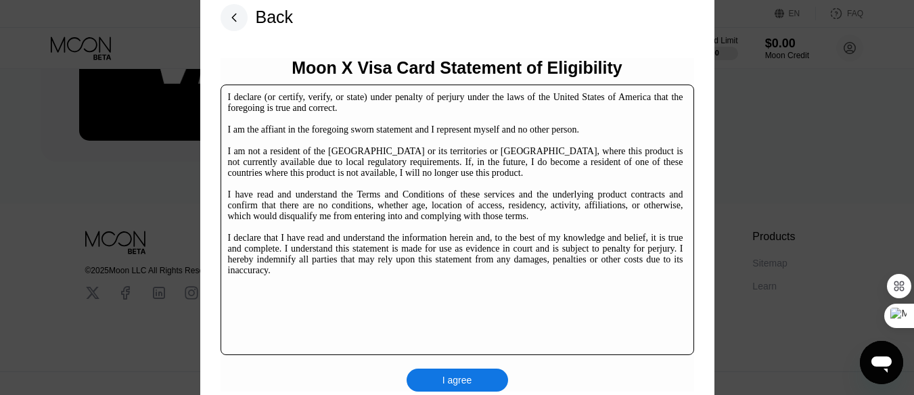
scroll to position [203, 0]
click at [460, 383] on div "I agree" at bounding box center [458, 380] width 30 height 12
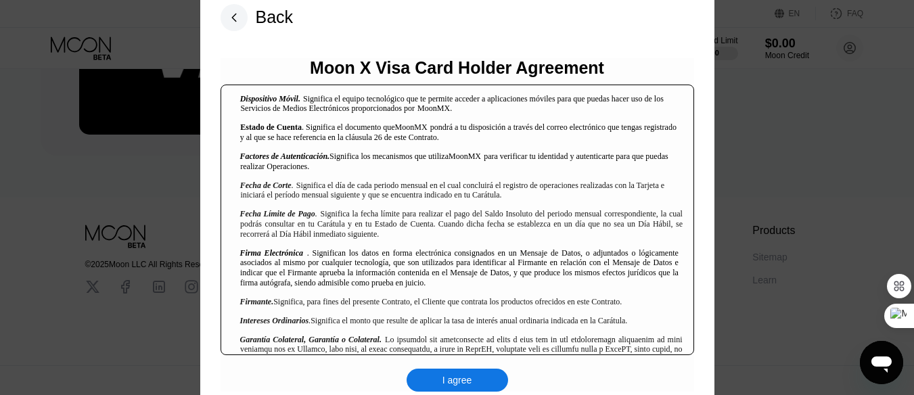
scroll to position [880, 0]
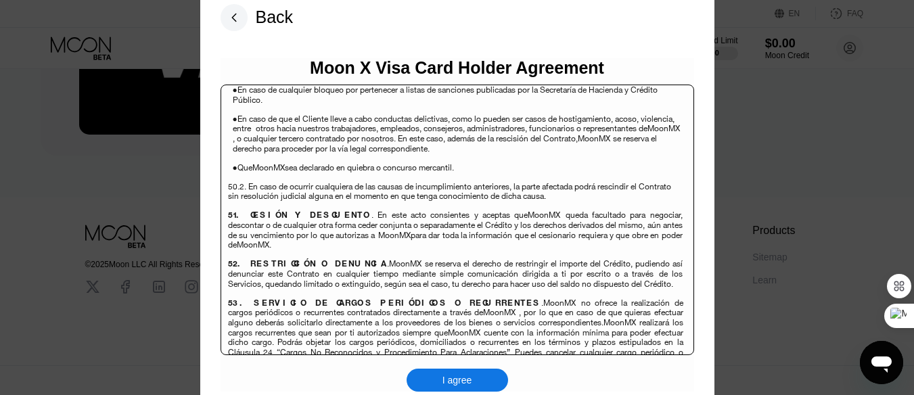
scroll to position [8789, 0]
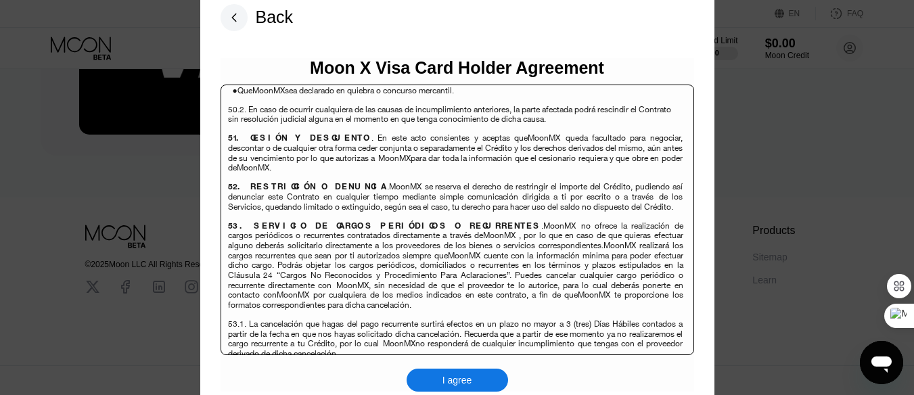
click at [428, 376] on div "I agree" at bounding box center [458, 380] width 102 height 23
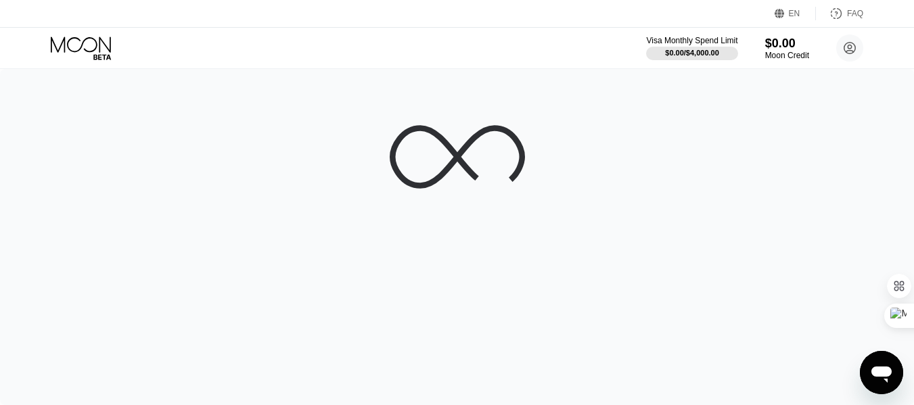
scroll to position [68, 0]
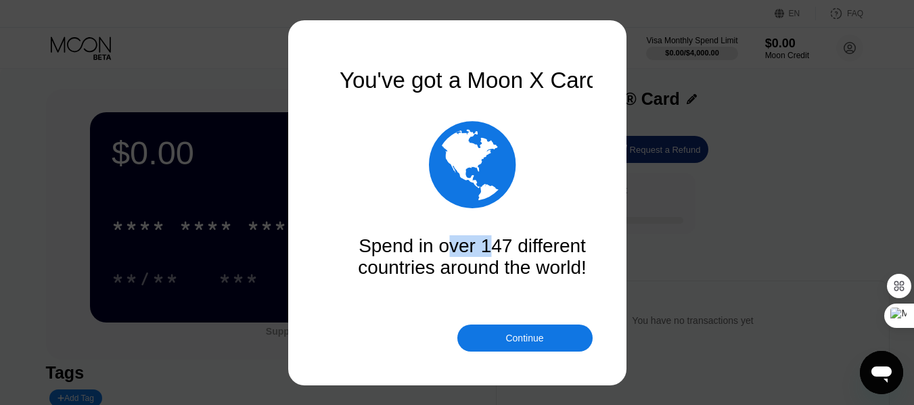
drag, startPoint x: 432, startPoint y: 250, endPoint x: 500, endPoint y: 250, distance: 68.3
click at [500, 250] on div "Spend in over 147 different countries around the world!" at bounding box center [472, 256] width 271 height 43
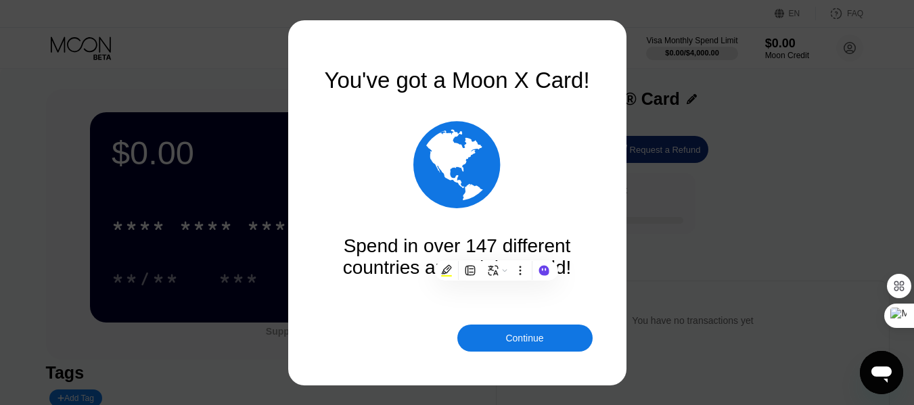
click at [364, 279] on div "Spend in over 147 different countries around the world!" at bounding box center [457, 256] width 271 height 43
click at [523, 338] on div "Continue" at bounding box center [525, 338] width 38 height 11
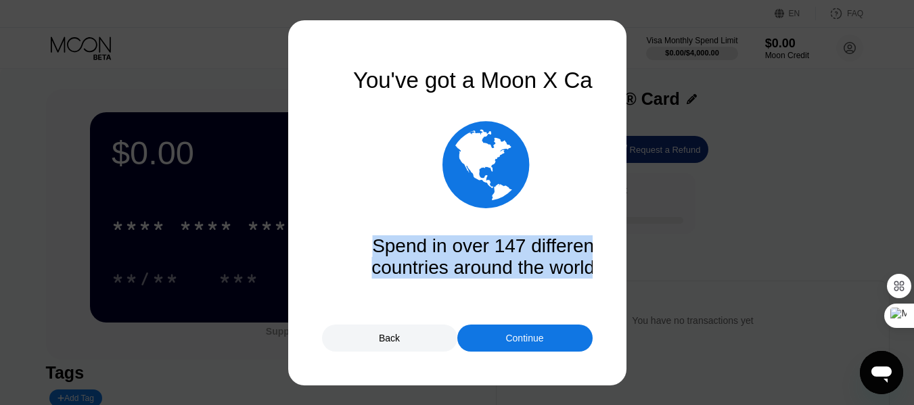
drag, startPoint x: 467, startPoint y: 118, endPoint x: 542, endPoint y: 116, distance: 75.2
click at [542, 116] on div "You've got a Moon X Card!  Spend in over 147 different countries around the wo…" at bounding box center [457, 203] width 271 height 271
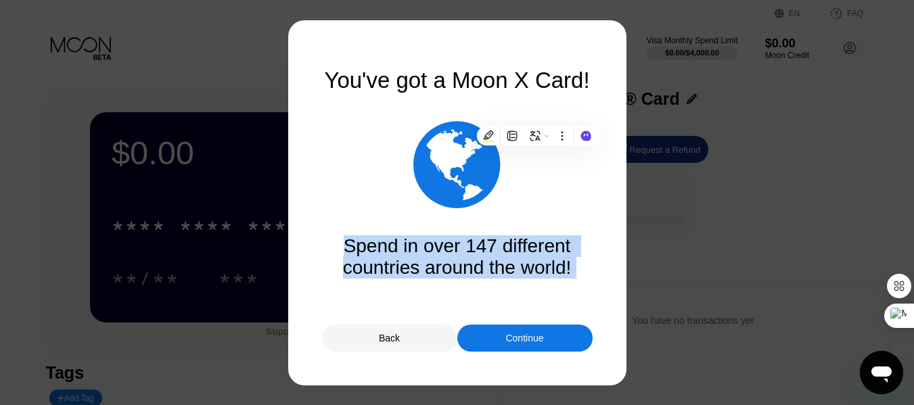
click at [396, 271] on div "Spend in over 147 different countries around the world!" at bounding box center [457, 256] width 271 height 43
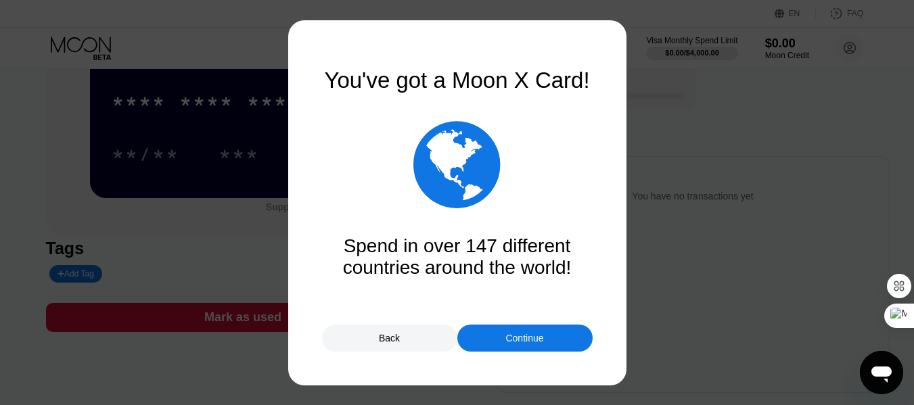
scroll to position [135, 0]
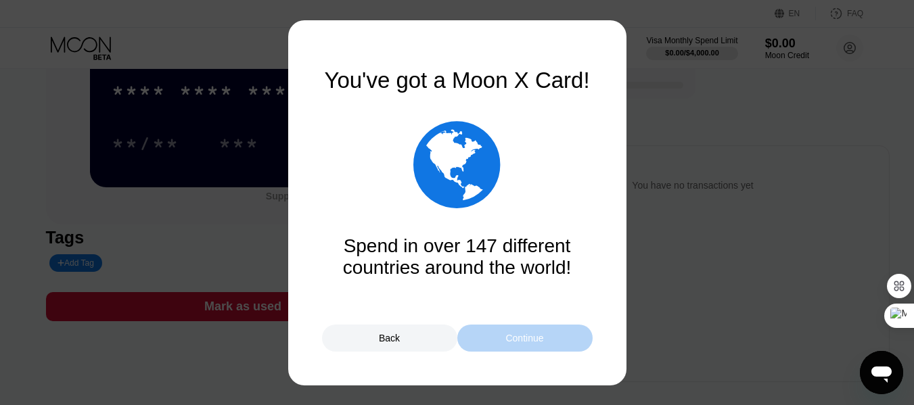
click at [526, 330] on div "Continue" at bounding box center [524, 338] width 135 height 27
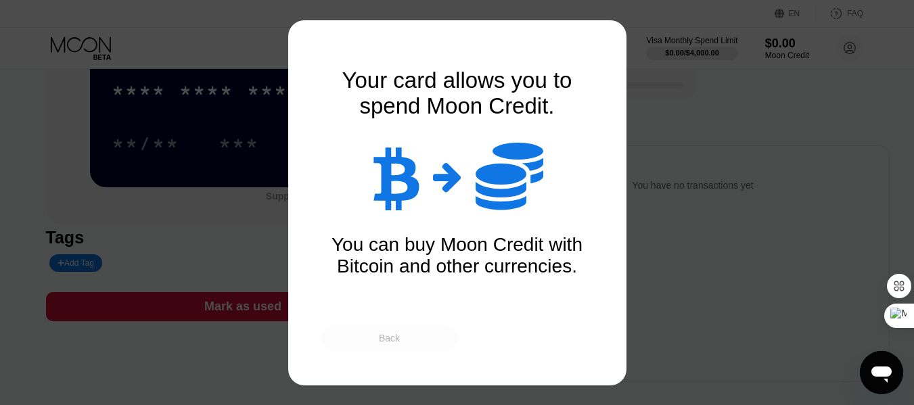
click at [392, 338] on div "Back" at bounding box center [389, 338] width 21 height 11
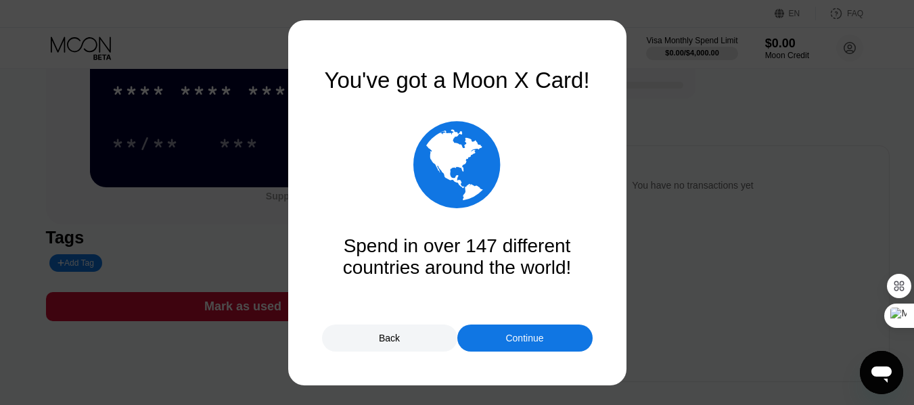
click at [723, 153] on div at bounding box center [462, 202] width 924 height 405
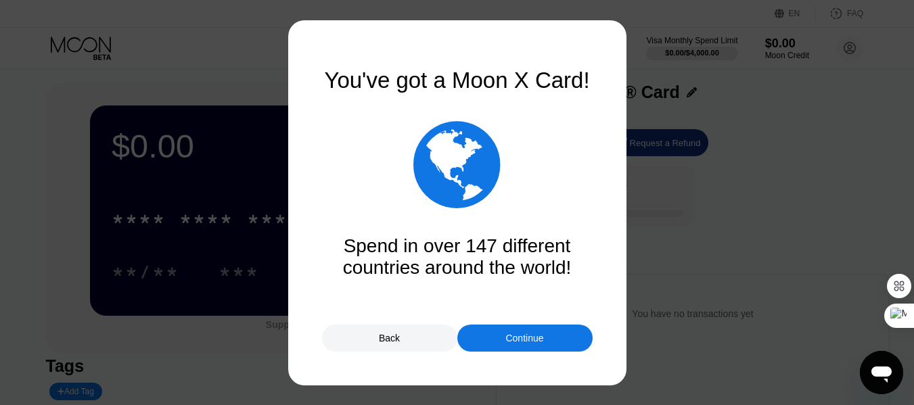
scroll to position [0, 0]
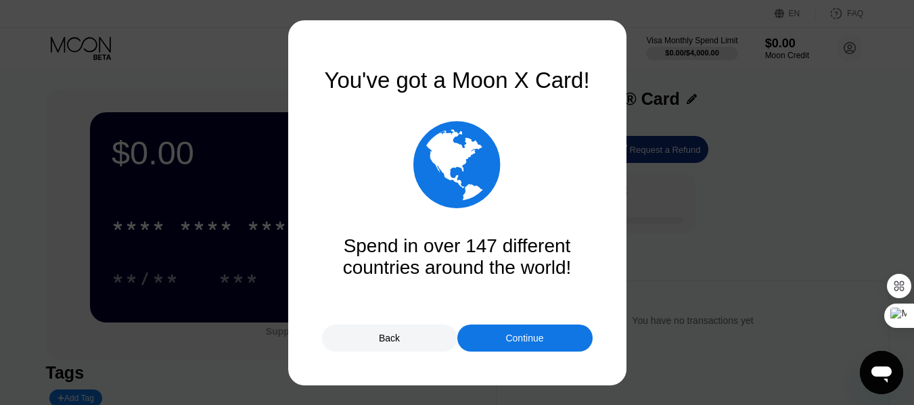
drag, startPoint x: 781, startPoint y: 192, endPoint x: 781, endPoint y: 201, distance: 8.8
click at [784, 192] on div at bounding box center [462, 202] width 924 height 405
click at [538, 343] on div "Continue" at bounding box center [525, 338] width 38 height 11
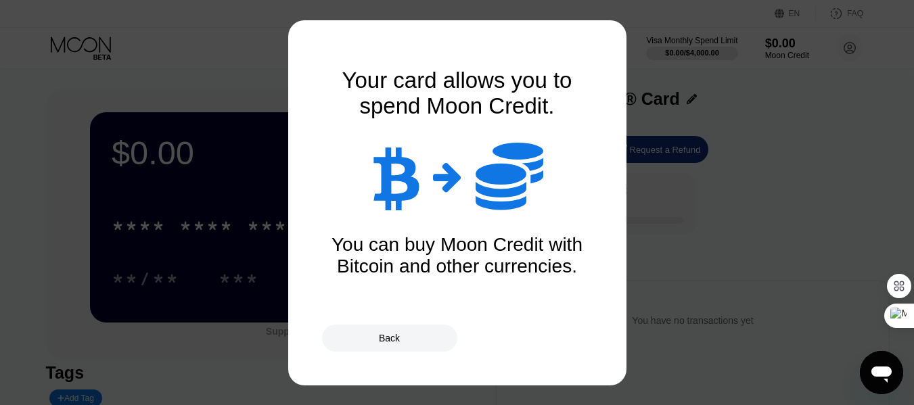
click at [459, 102] on div "Your card allows you to spend Moon Credit." at bounding box center [457, 93] width 271 height 51
click at [480, 179] on div "  " at bounding box center [457, 176] width 271 height 74
click at [510, 192] on div "" at bounding box center [510, 176] width 68 height 74
click at [409, 199] on div "" at bounding box center [396, 177] width 48 height 68
click at [389, 340] on div "Back" at bounding box center [389, 338] width 21 height 11
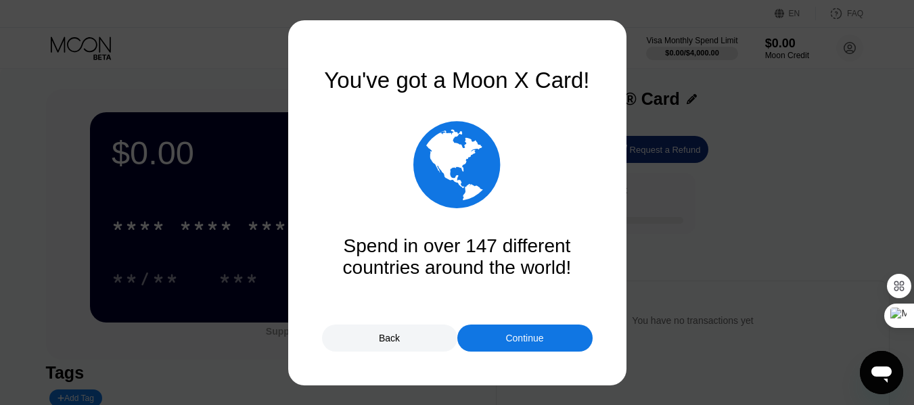
click at [483, 173] on div "" at bounding box center [456, 165] width 87 height 102
click at [405, 86] on div "You've got a Moon X Card!" at bounding box center [457, 81] width 271 height 26
drag, startPoint x: 461, startPoint y: 209, endPoint x: 470, endPoint y: 267, distance: 58.9
click at [467, 224] on div "You've got a Moon X Card!  Spend in over 147 different countries around the wo…" at bounding box center [457, 173] width 271 height 211
drag, startPoint x: 468, startPoint y: 271, endPoint x: 482, endPoint y: 301, distance: 32.7
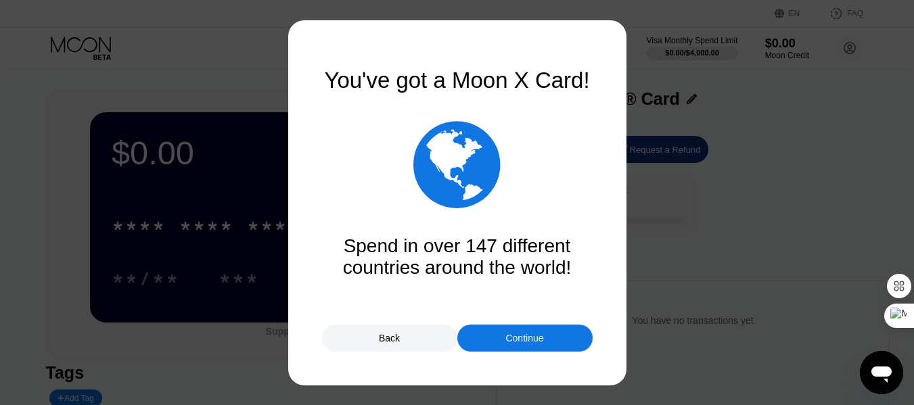
click at [469, 272] on div "Spend in over 147 different countries around the world!" at bounding box center [457, 256] width 271 height 43
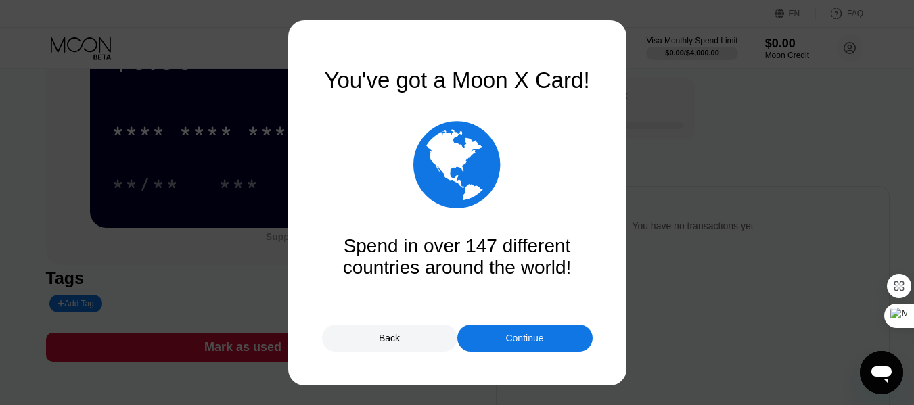
scroll to position [89, 0]
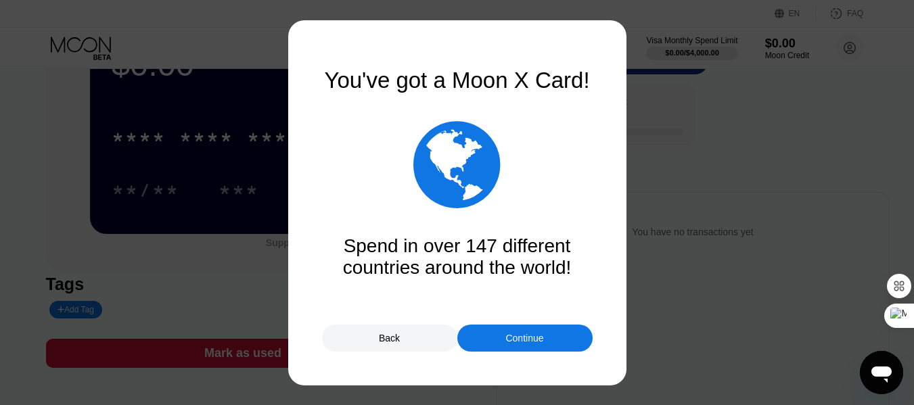
click at [401, 342] on div "Back" at bounding box center [389, 338] width 135 height 27
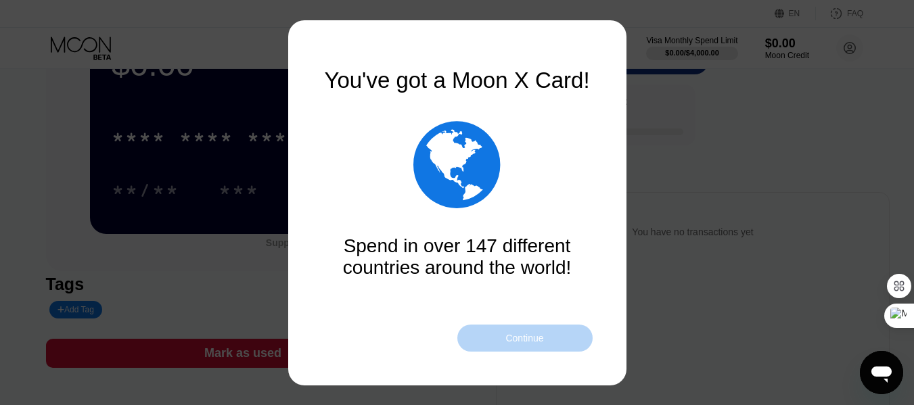
click at [511, 335] on div "Continue" at bounding box center [525, 338] width 38 height 11
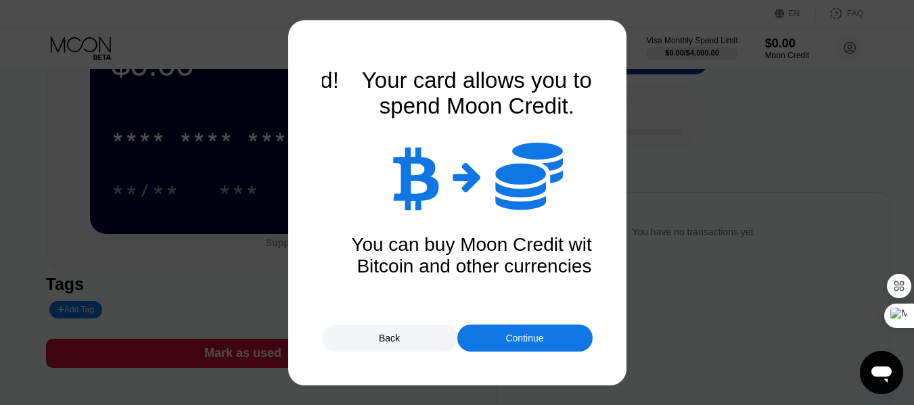
drag, startPoint x: 499, startPoint y: 335, endPoint x: 495, endPoint y: 356, distance: 21.4
click at [499, 340] on div "Continue" at bounding box center [524, 338] width 135 height 27
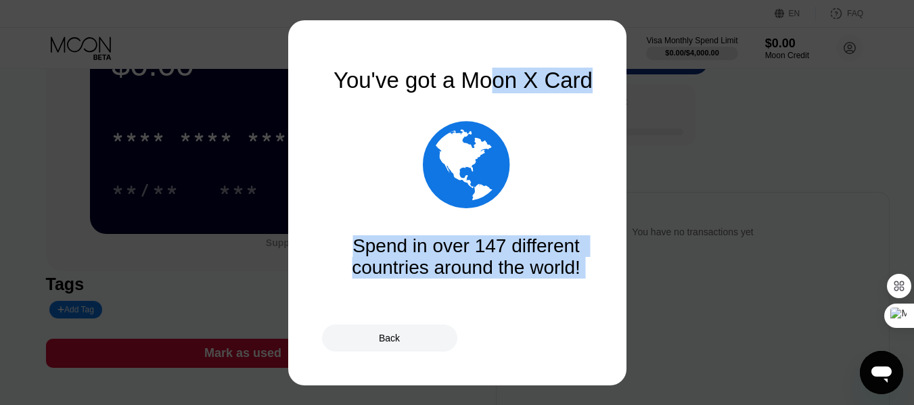
drag, startPoint x: 483, startPoint y: 87, endPoint x: 503, endPoint y: 91, distance: 20.0
click at [499, 89] on div "You've got a Moon X Card!  Spend in over 147 different countries around the wo…" at bounding box center [457, 203] width 271 height 271
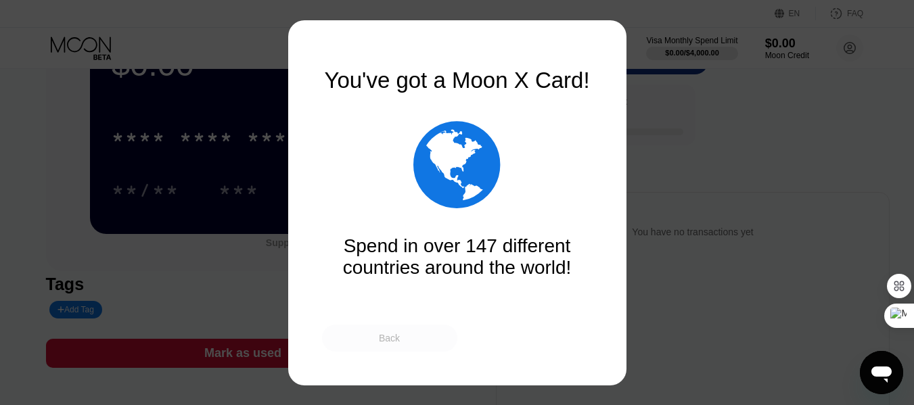
click at [386, 340] on div "Back" at bounding box center [389, 338] width 21 height 11
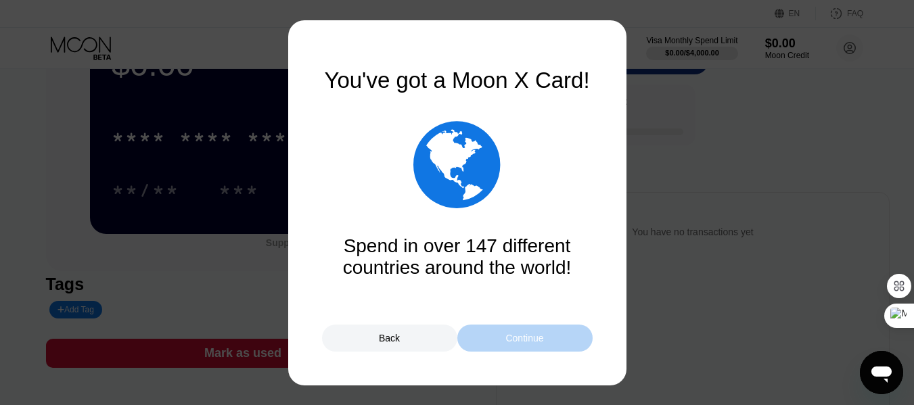
click at [518, 335] on div "Continue" at bounding box center [525, 338] width 38 height 11
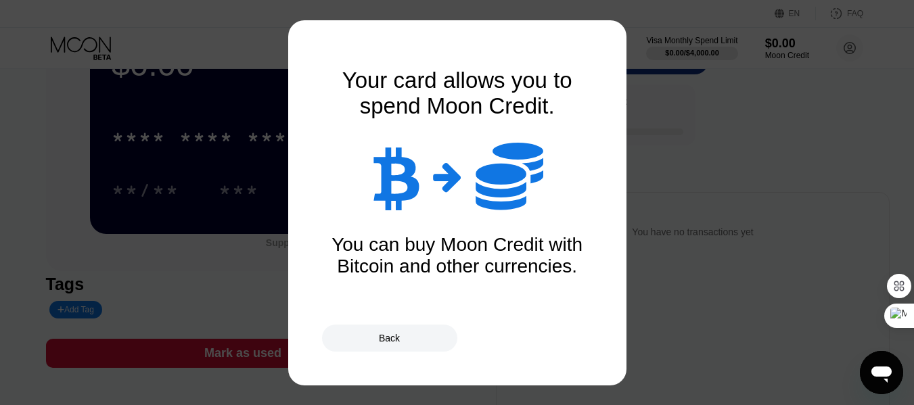
click at [514, 195] on div "" at bounding box center [510, 176] width 68 height 74
drag, startPoint x: 374, startPoint y: 340, endPoint x: 434, endPoint y: 339, distance: 60.9
click at [382, 340] on div "Back" at bounding box center [389, 338] width 135 height 27
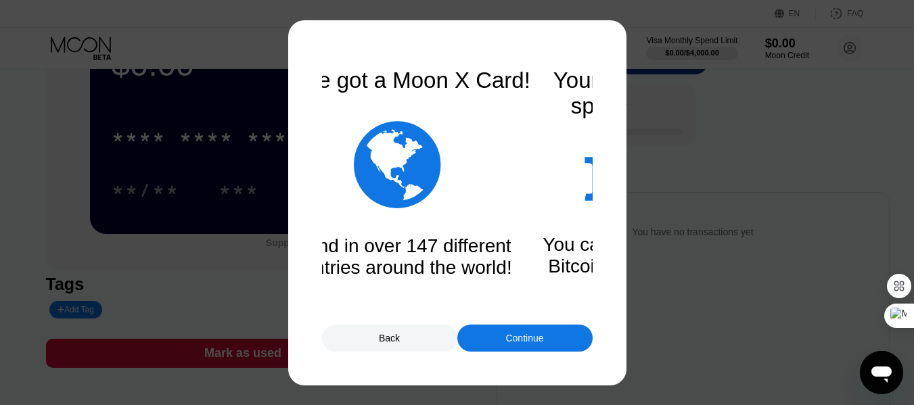
click at [386, 335] on div "Back" at bounding box center [389, 338] width 21 height 11
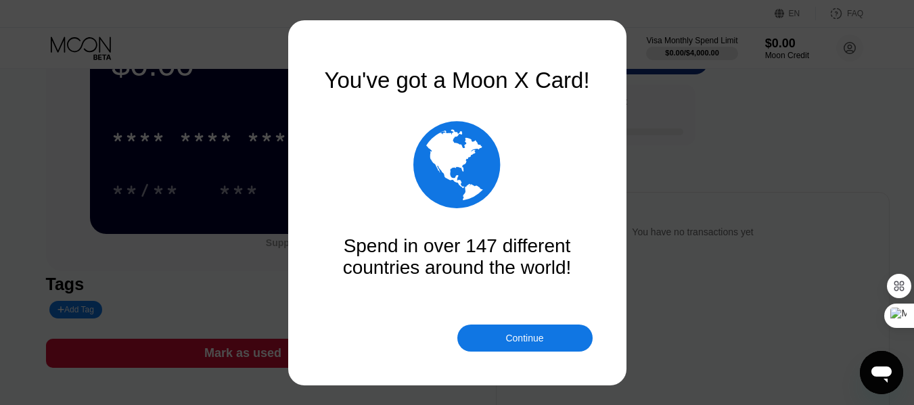
click at [499, 336] on div "Continue" at bounding box center [524, 338] width 135 height 27
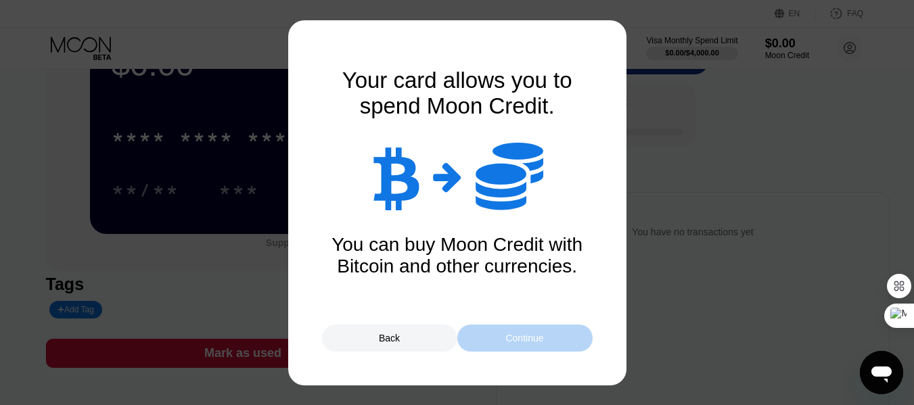
click at [522, 337] on div "Continue" at bounding box center [525, 338] width 38 height 11
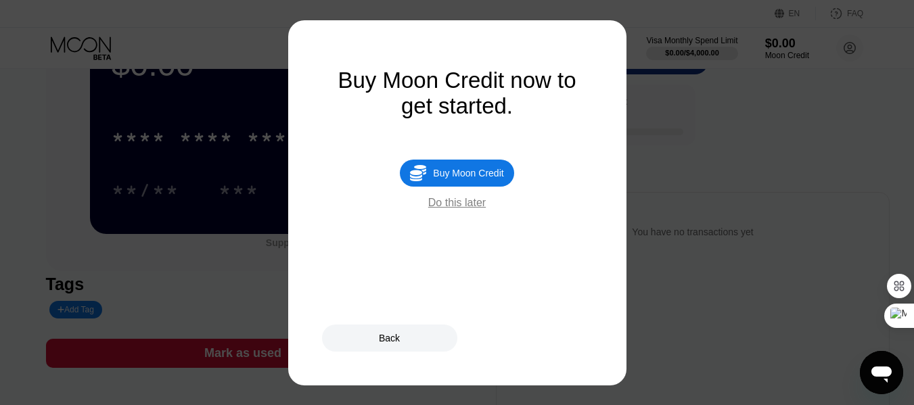
click at [467, 179] on div "Buy Moon Credit" at bounding box center [468, 173] width 70 height 11
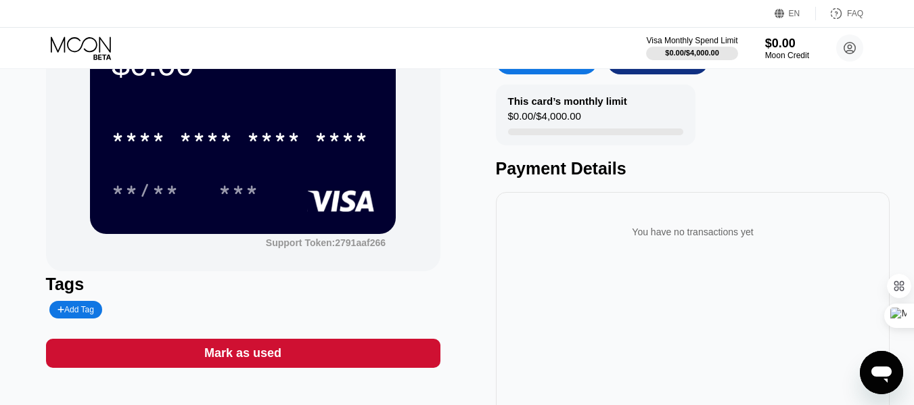
type input "0"
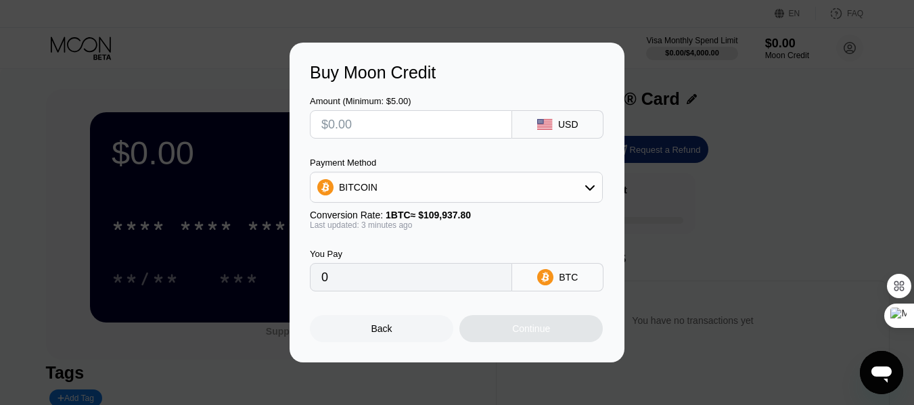
click at [384, 131] on input "text" at bounding box center [410, 124] width 179 height 27
type input "$1"
type input "0.00000910"
type input "$10"
type input "0.00009097"
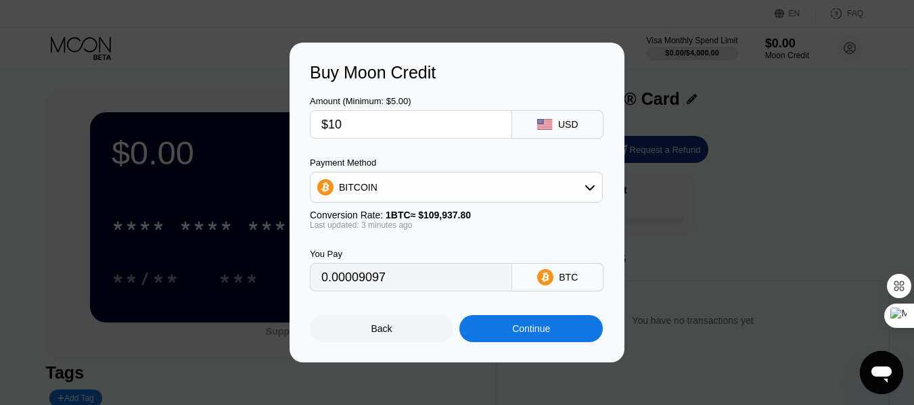
type input "$100"
type input "0.00090969"
type input "$100"
click at [457, 53] on div "Buy Moon Credit Amount (Minimum: $5.00) $100 USD Payment Method BITCOIN Convers…" at bounding box center [457, 203] width 335 height 320
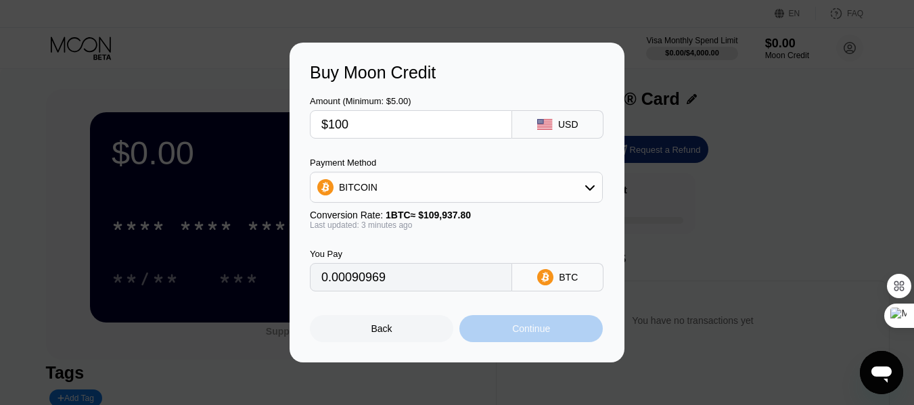
click at [515, 334] on div "Continue" at bounding box center [531, 328] width 38 height 11
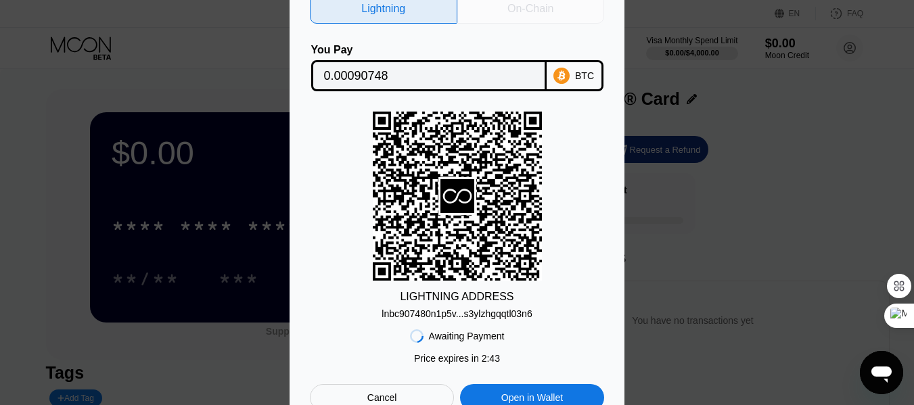
click at [518, 12] on div "On-Chain" at bounding box center [531, 9] width 46 height 14
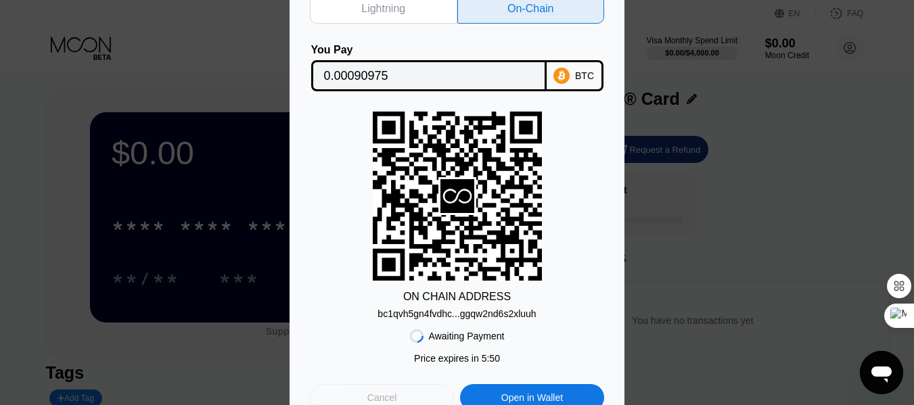
click at [376, 395] on div "Cancel" at bounding box center [382, 398] width 30 height 12
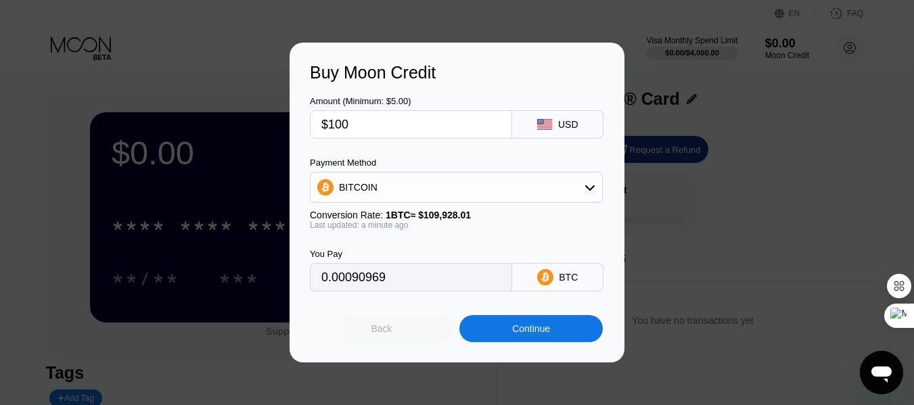
click at [376, 332] on div "Back" at bounding box center [382, 328] width 21 height 11
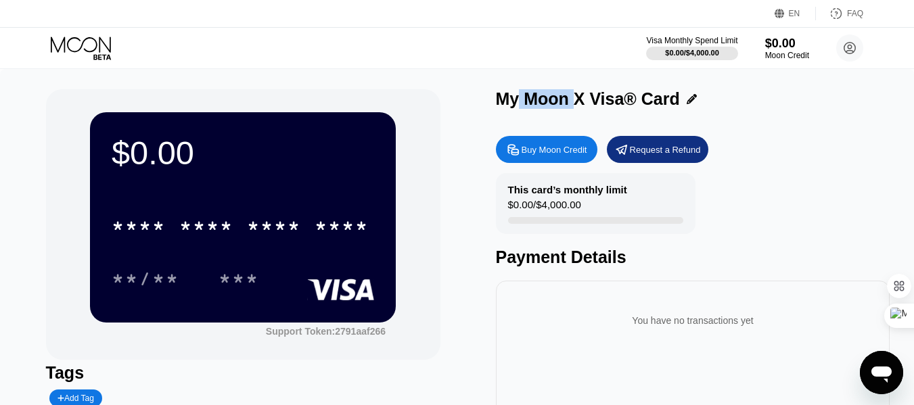
drag, startPoint x: 531, startPoint y: 102, endPoint x: 589, endPoint y: 99, distance: 58.9
click at [575, 99] on div "My Moon X Visa® Card" at bounding box center [588, 99] width 184 height 20
click at [592, 102] on div "My Moon X Visa® Card" at bounding box center [588, 99] width 184 height 20
drag, startPoint x: 526, startPoint y: 187, endPoint x: 637, endPoint y: 186, distance: 110.3
click at [633, 186] on div "This card’s monthly limit $0.00 / $4,000.00" at bounding box center [596, 203] width 200 height 61
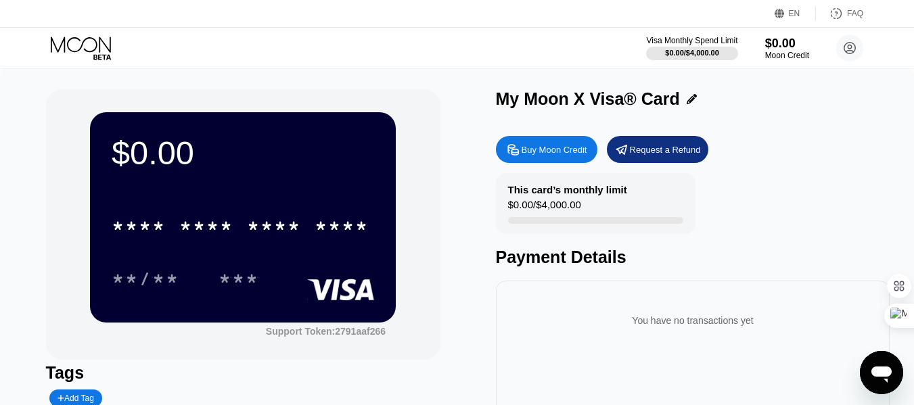
scroll to position [24, 0]
click at [225, 245] on div "* * * * * * * * * * * * ****" at bounding box center [243, 222] width 263 height 46
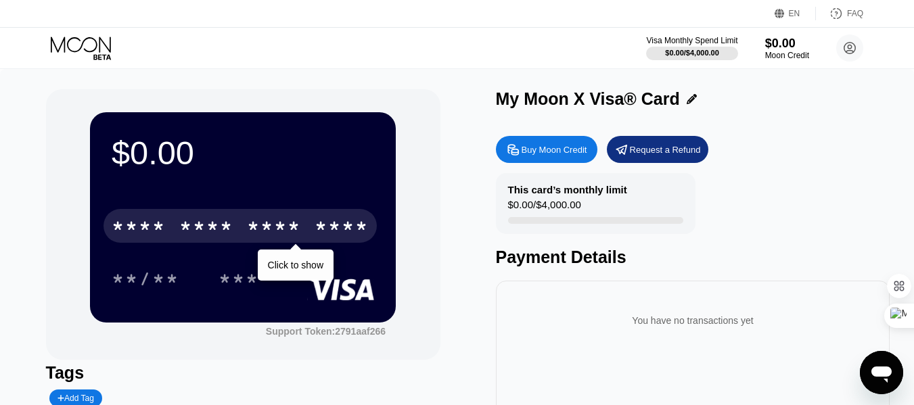
click at [220, 230] on div "* * * *" at bounding box center [206, 228] width 54 height 22
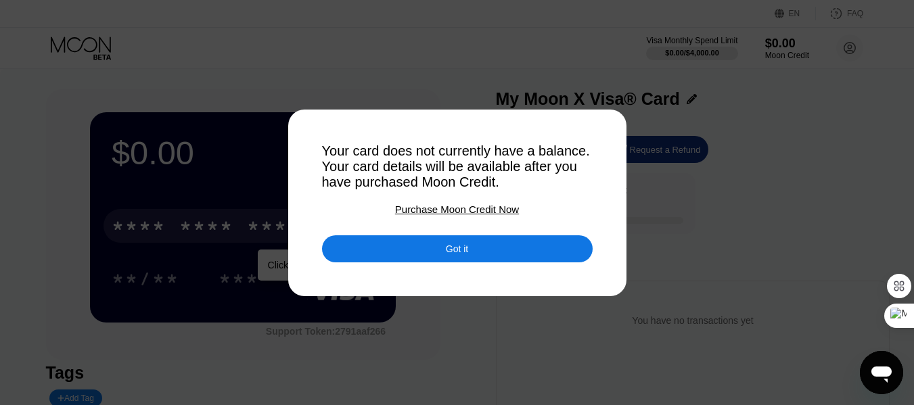
drag, startPoint x: 401, startPoint y: 148, endPoint x: 491, endPoint y: 151, distance: 90.0
click at [471, 151] on div "Your card does not currently have a balance. Your card details will be availabl…" at bounding box center [457, 166] width 271 height 47
drag, startPoint x: 386, startPoint y: 166, endPoint x: 477, endPoint y: 167, distance: 90.7
click at [457, 167] on div "Your card does not currently have a balance. Your card details will be availabl…" at bounding box center [457, 166] width 271 height 47
drag, startPoint x: 499, startPoint y: 164, endPoint x: 511, endPoint y: 168, distance: 12.8
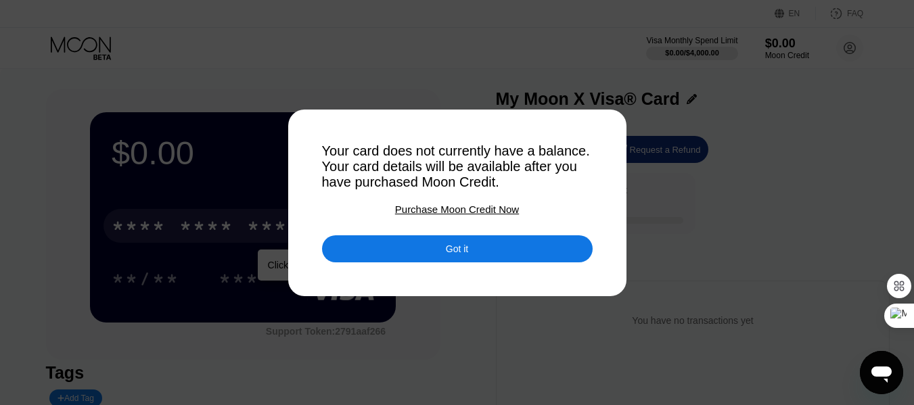
click at [546, 164] on div "Your card does not currently have a balance. Your card details will be availabl…" at bounding box center [457, 166] width 271 height 47
drag, startPoint x: 433, startPoint y: 184, endPoint x: 499, endPoint y: 179, distance: 65.8
click at [478, 181] on div "Your card does not currently have a balance. Your card details will be availabl…" at bounding box center [457, 166] width 271 height 47
drag, startPoint x: 523, startPoint y: 182, endPoint x: 563, endPoint y: 187, distance: 40.2
click at [563, 183] on div "Your card does not currently have a balance. Your card details will be availabl…" at bounding box center [457, 166] width 271 height 47
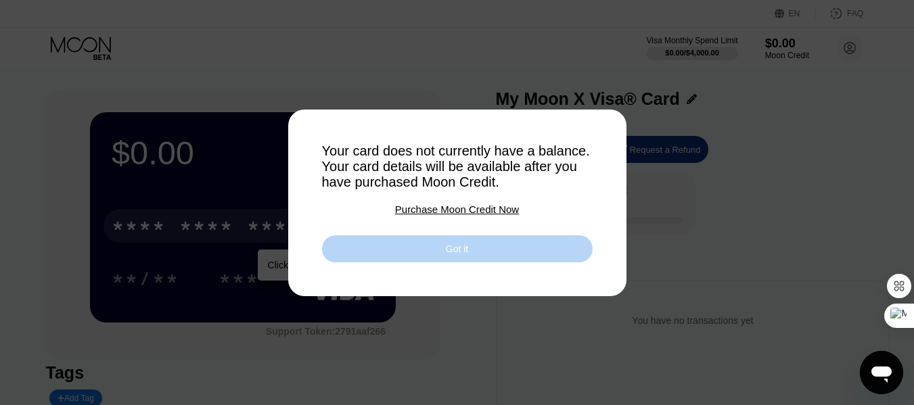
click at [460, 251] on div "Got it" at bounding box center [457, 249] width 22 height 12
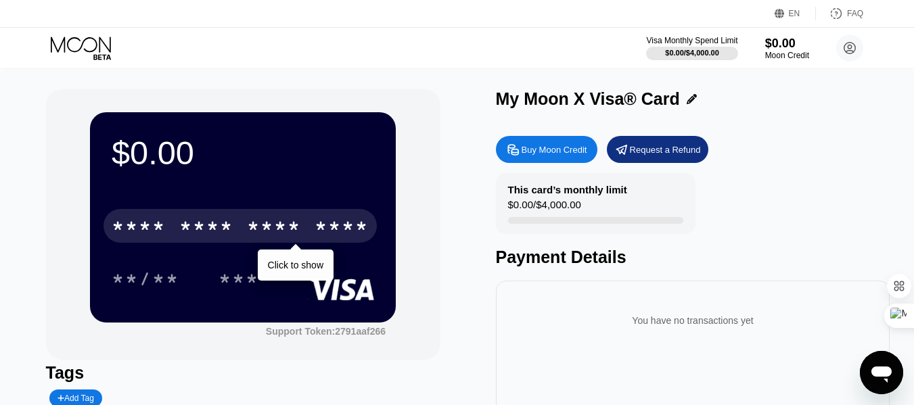
click at [253, 233] on div "* * * *" at bounding box center [274, 228] width 54 height 22
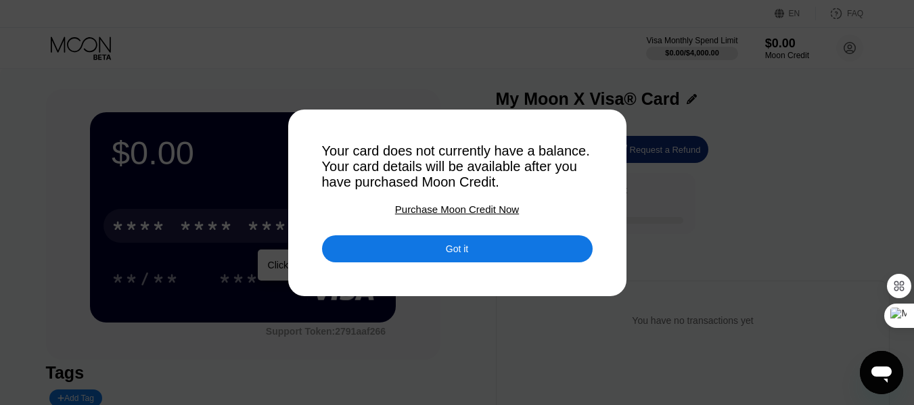
click at [451, 214] on div "Purchase Moon Credit Now" at bounding box center [457, 210] width 124 height 12
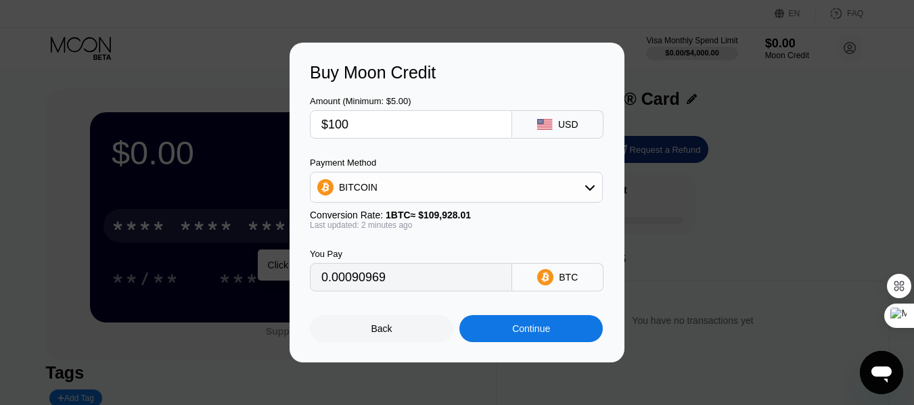
click at [382, 332] on div "Back" at bounding box center [382, 328] width 21 height 11
